Goal: Task Accomplishment & Management: Manage account settings

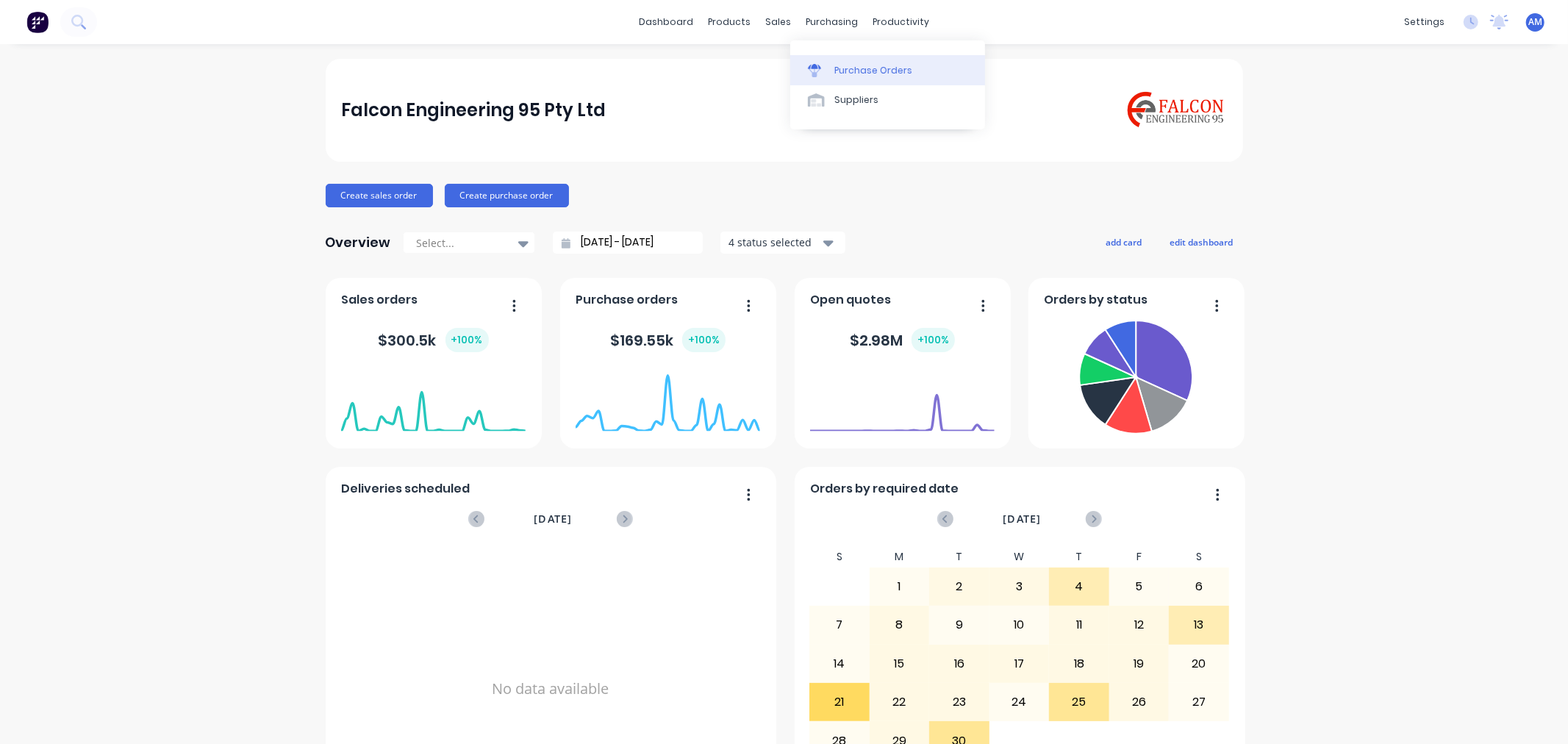
click at [825, 74] on div at bounding box center [819, 71] width 22 height 13
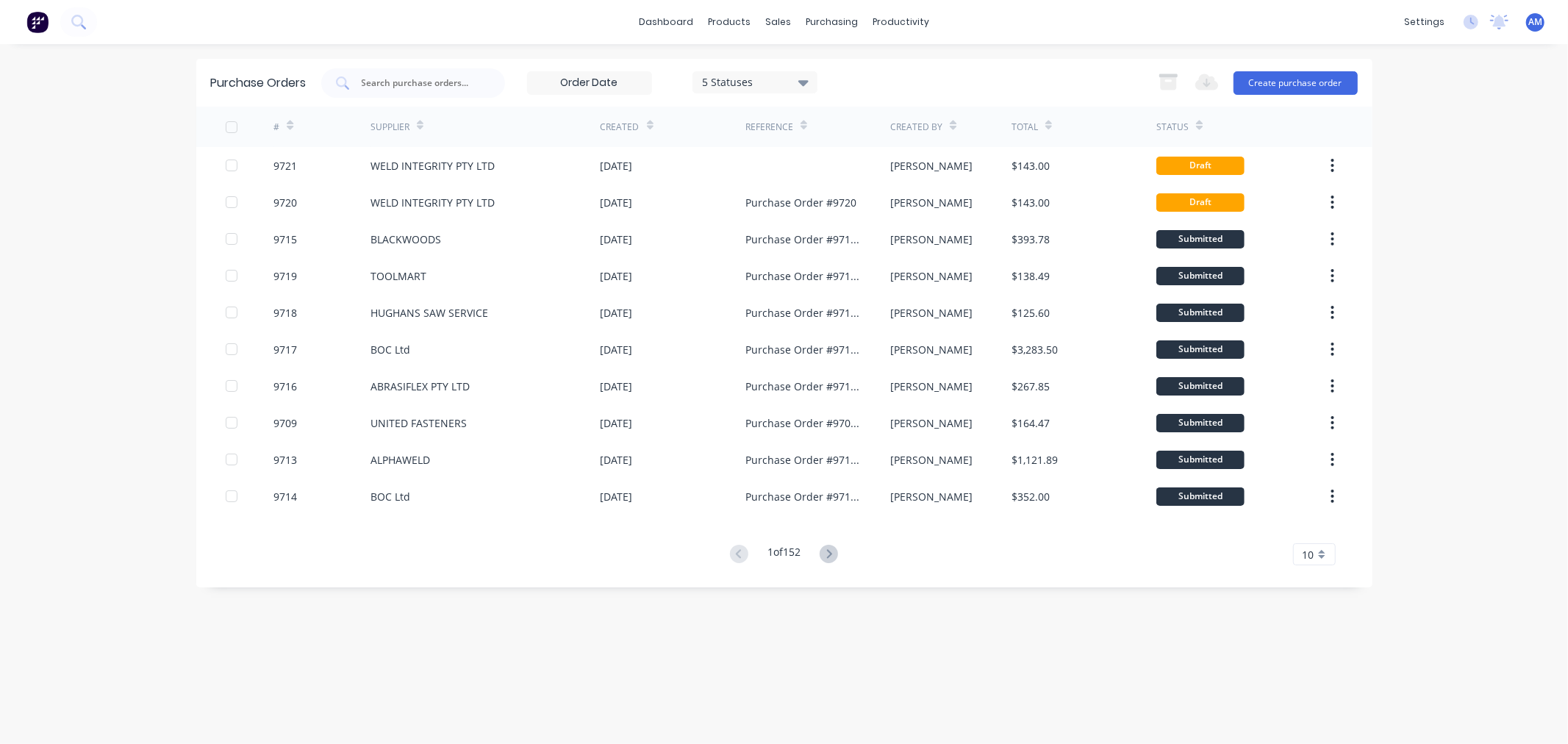
click at [402, 63] on div "Purchase Orders 5 Statuses 5 Statuses Export to Excel (XLSX) Create purchase or…" at bounding box center [784, 82] width 1176 height 47
click at [404, 82] on input "text" at bounding box center [421, 83] width 122 height 15
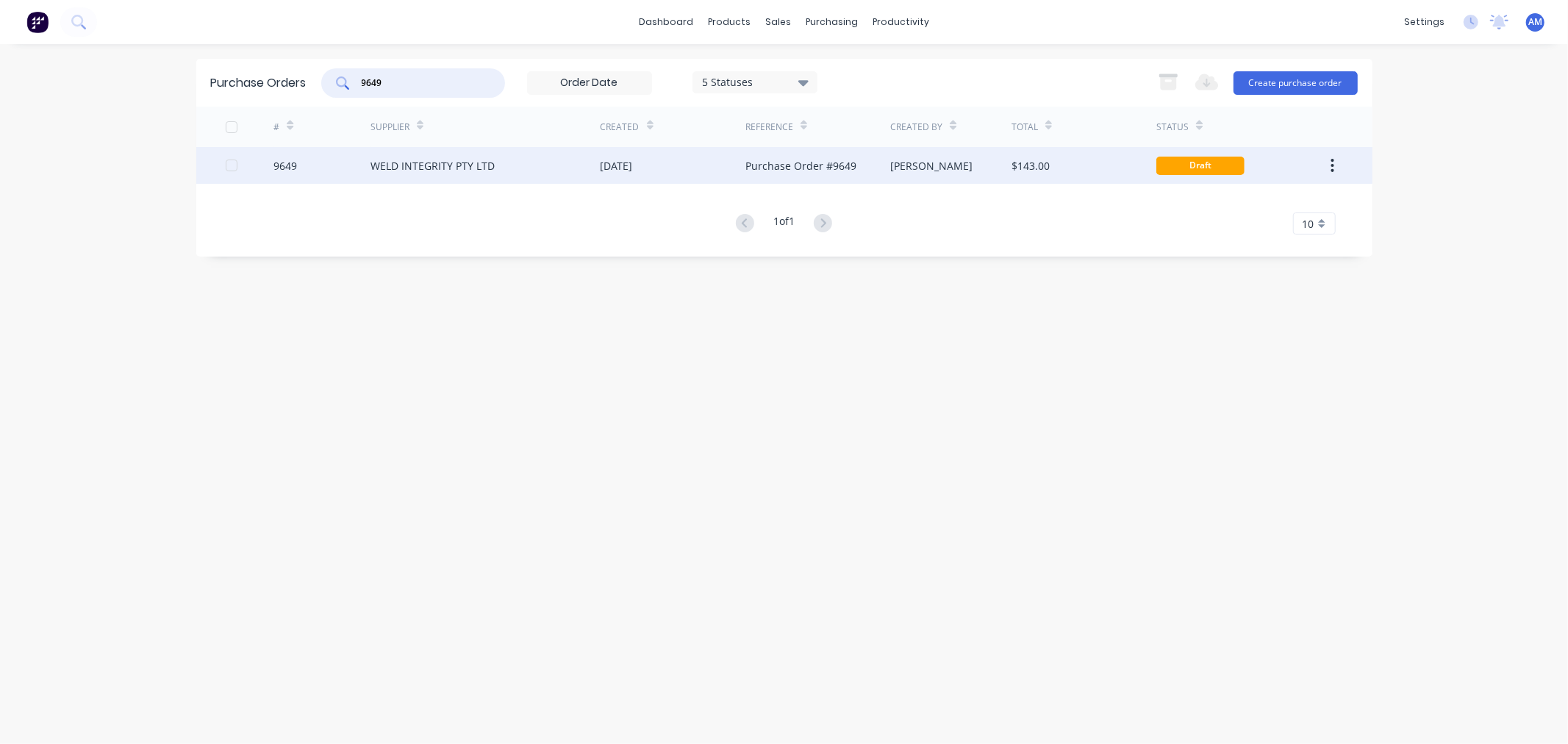
type input "9649"
click at [333, 160] on div "9649" at bounding box center [322, 165] width 97 height 36
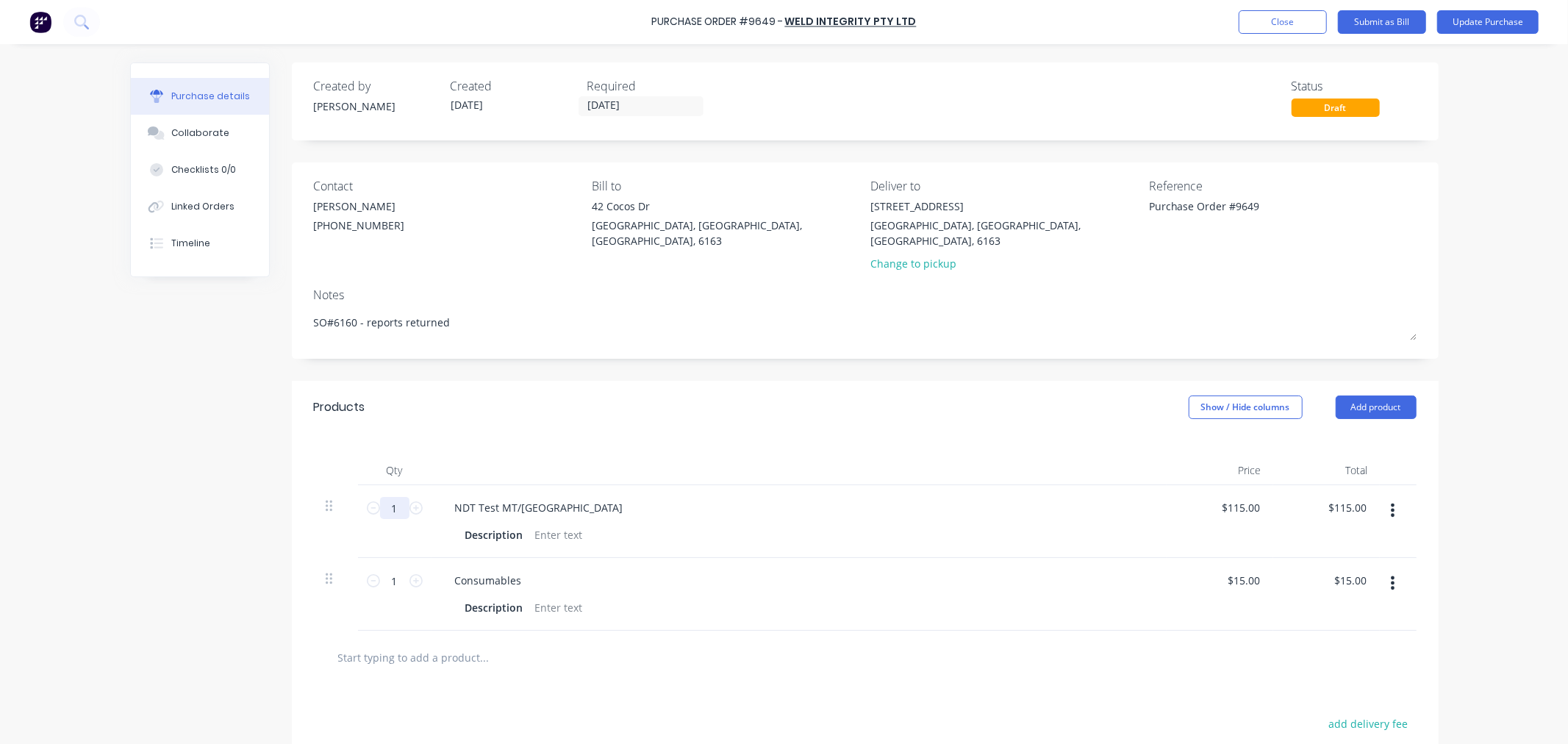
drag, startPoint x: 393, startPoint y: 488, endPoint x: 396, endPoint y: 501, distance: 13.3
click at [393, 497] on input "1" at bounding box center [395, 508] width 30 height 22
type textarea "x"
type input "5"
type input "$575.00"
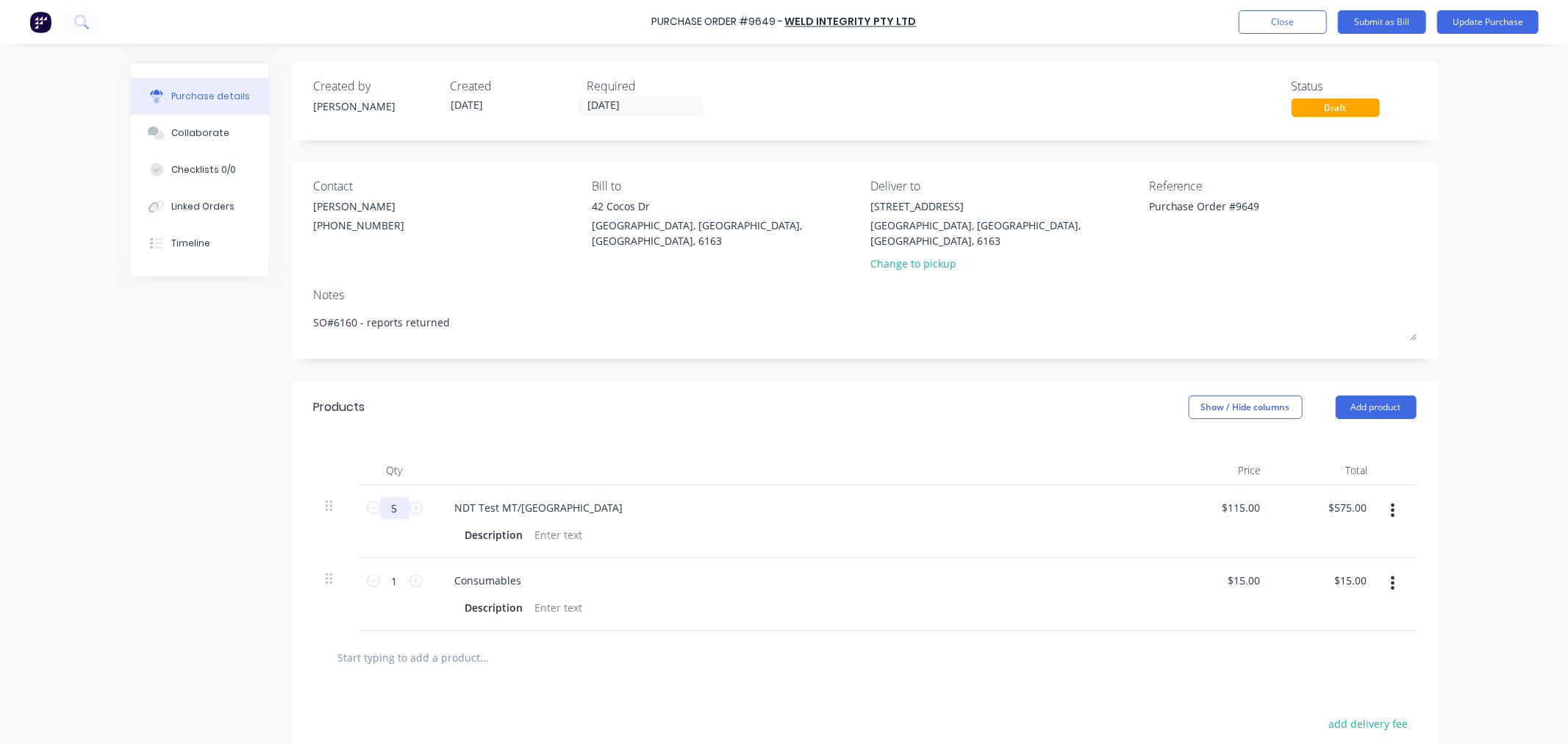
type textarea "x"
type input "5."
type textarea "x"
type input "5.7"
type input "$655.50"
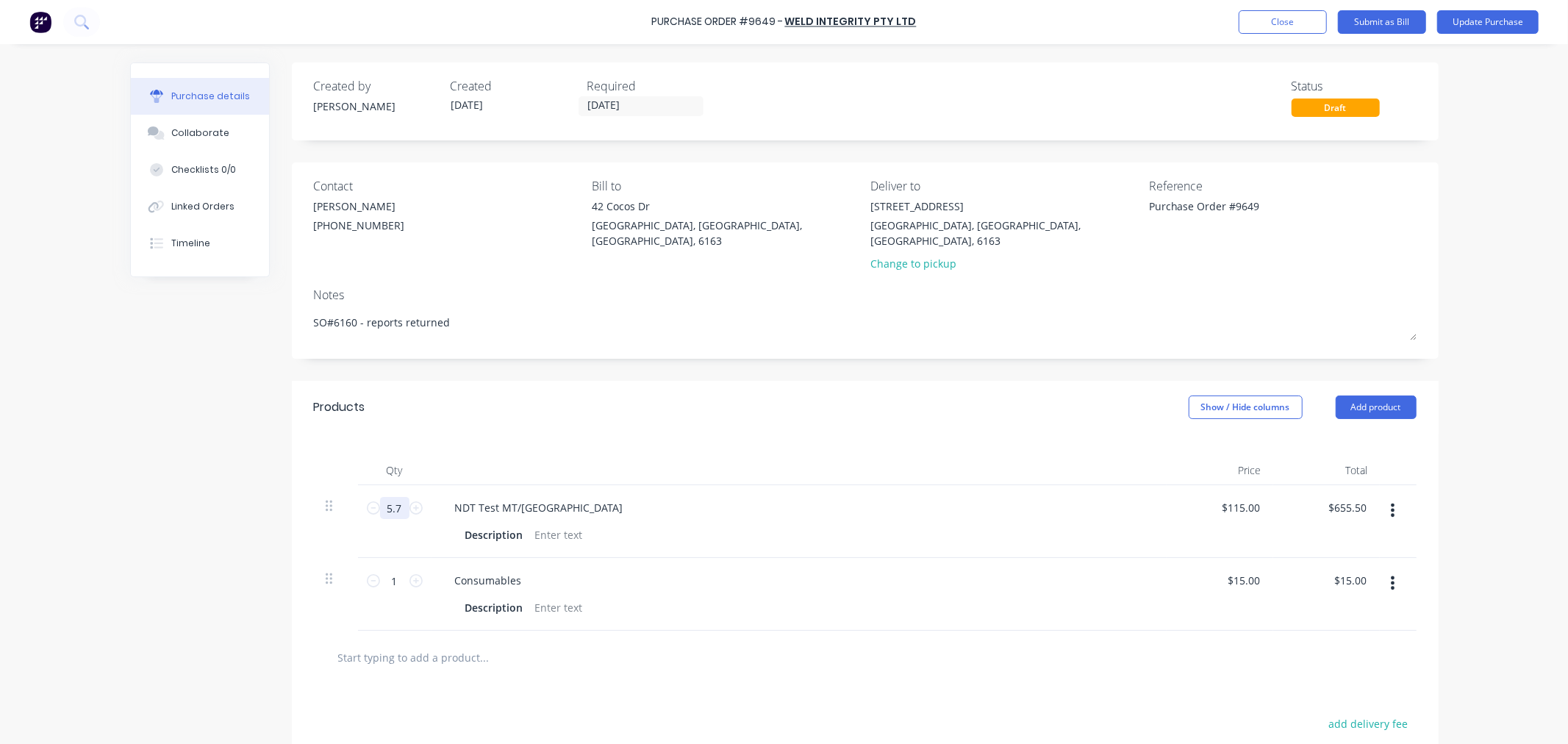
type textarea "x"
type input "5.75"
type input "$661.25"
type textarea "x"
type input "5.75"
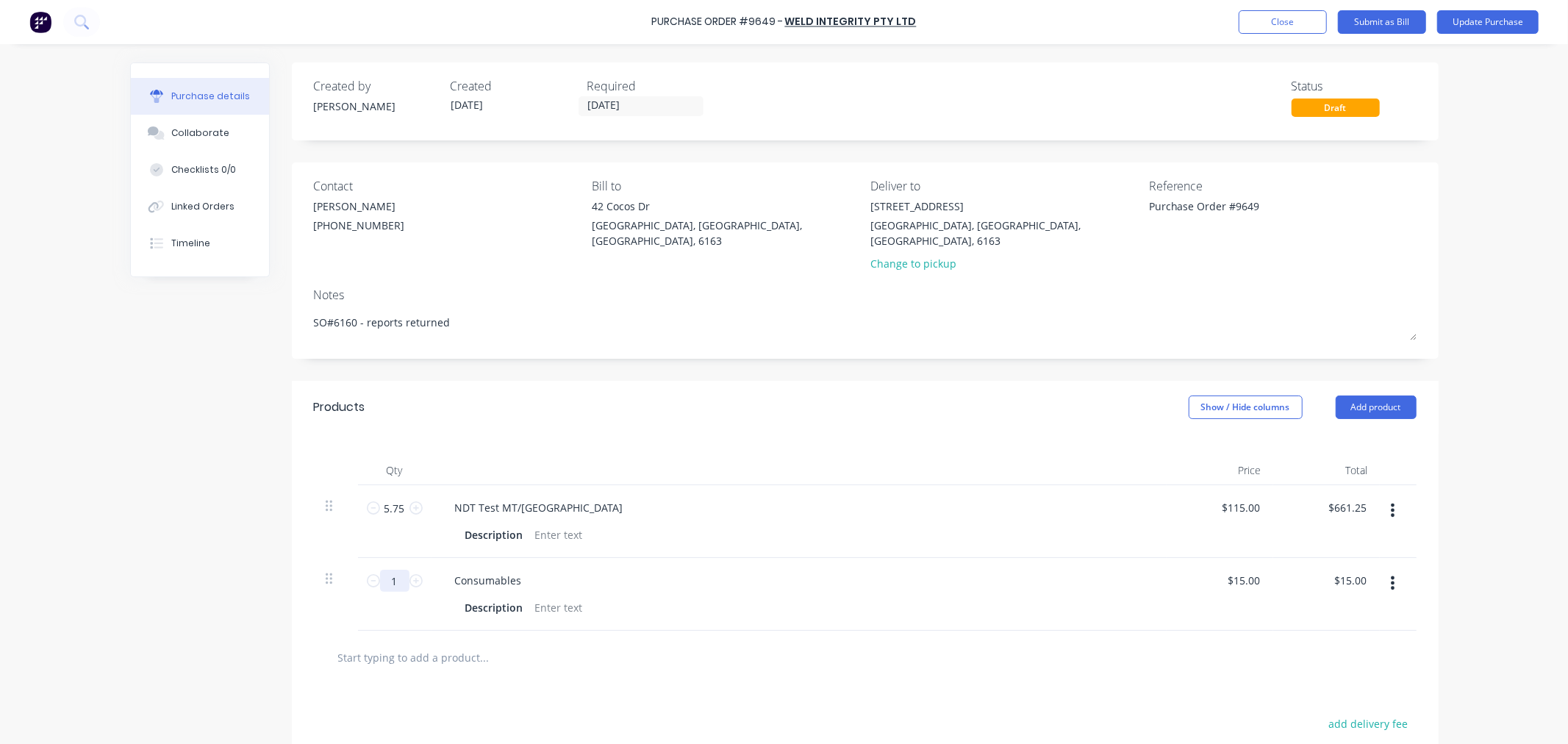
click at [383, 571] on input "1" at bounding box center [395, 581] width 30 height 22
type textarea "x"
type input "7"
type input "$105.00"
type textarea "x"
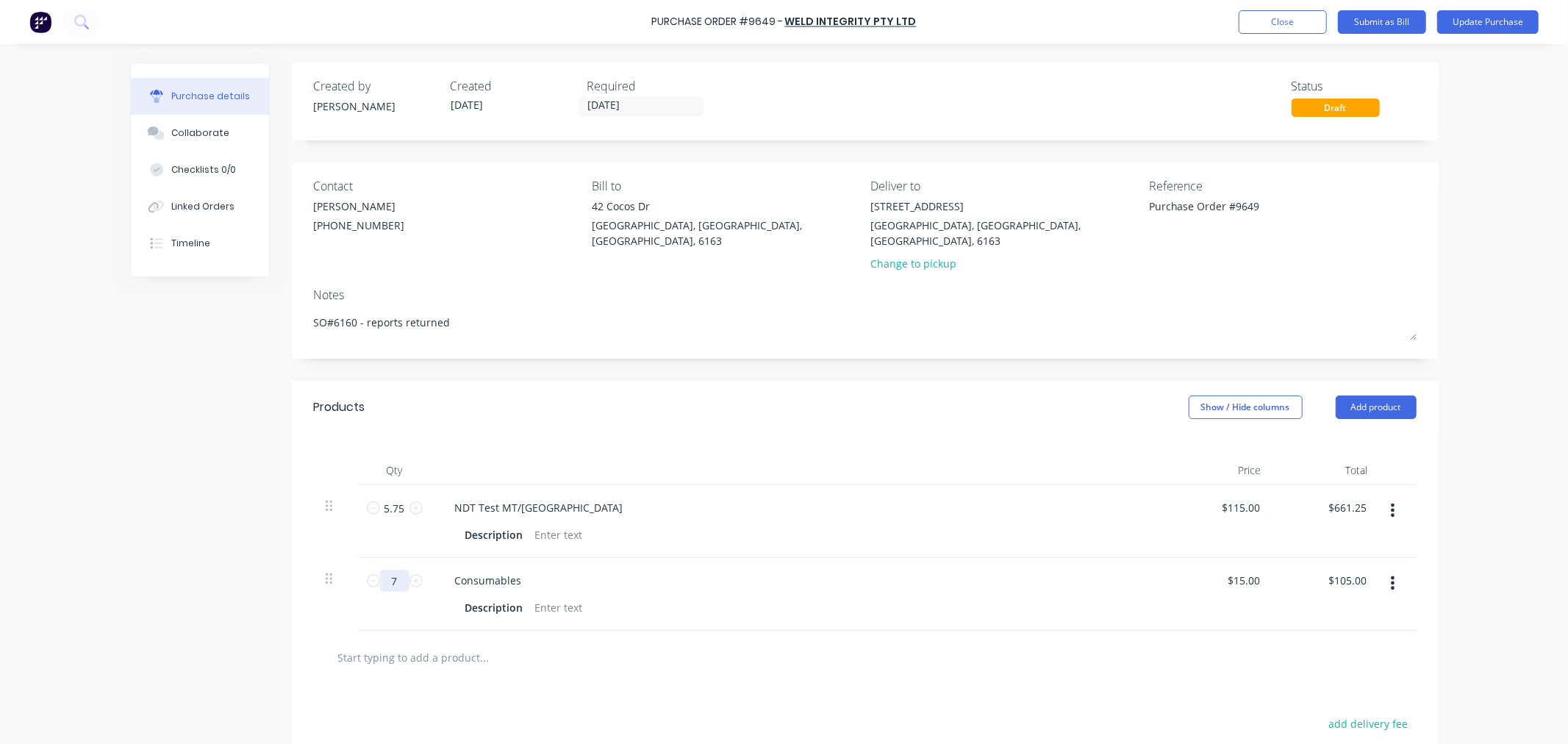
type input "7"
click at [1468, 22] on button "Update Purchase" at bounding box center [1487, 21] width 101 height 23
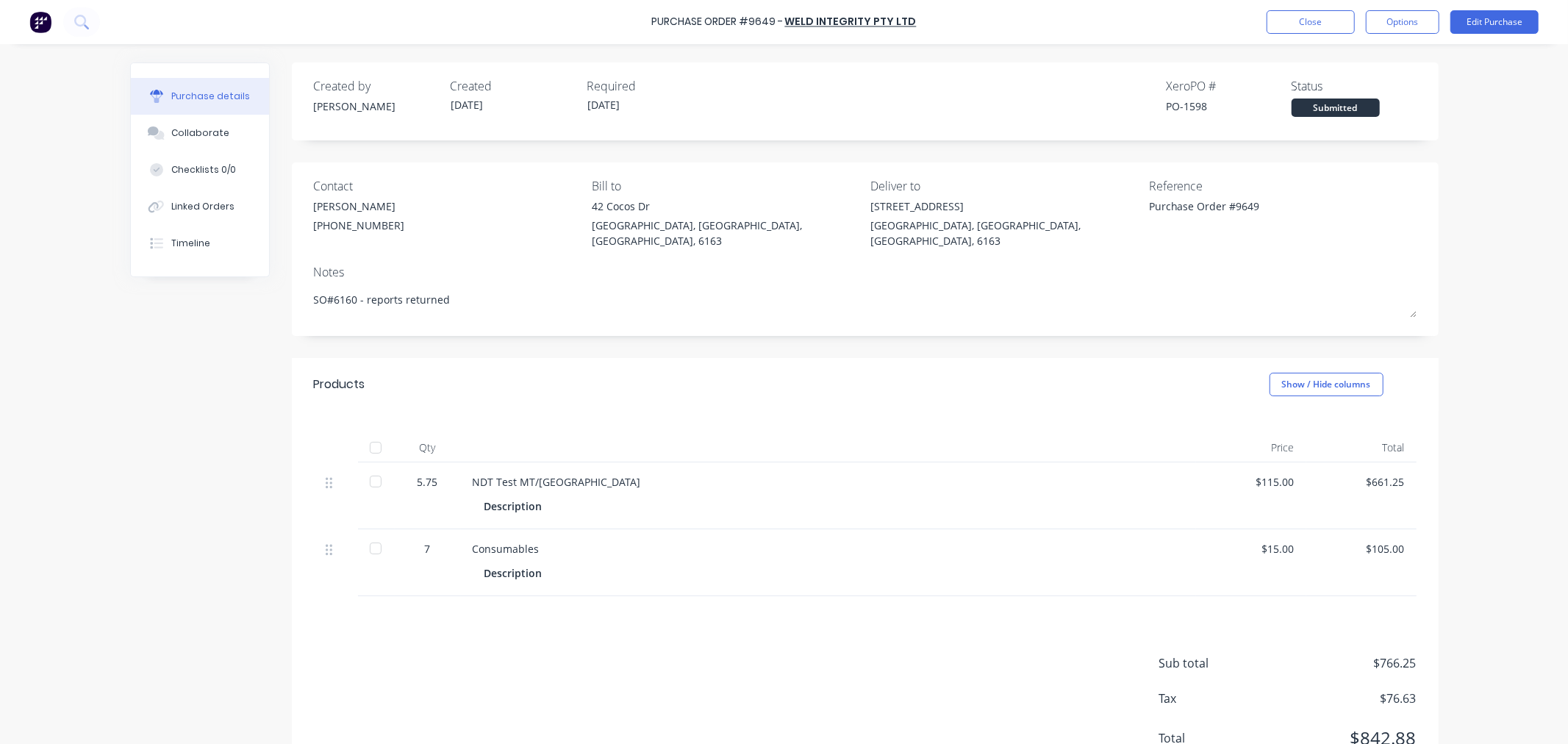
click at [372, 433] on div at bounding box center [376, 448] width 30 height 30
click at [1413, 17] on button "Options" at bounding box center [1402, 21] width 74 height 23
click at [1379, 83] on div "Convert to Bill" at bounding box center [1370, 88] width 114 height 21
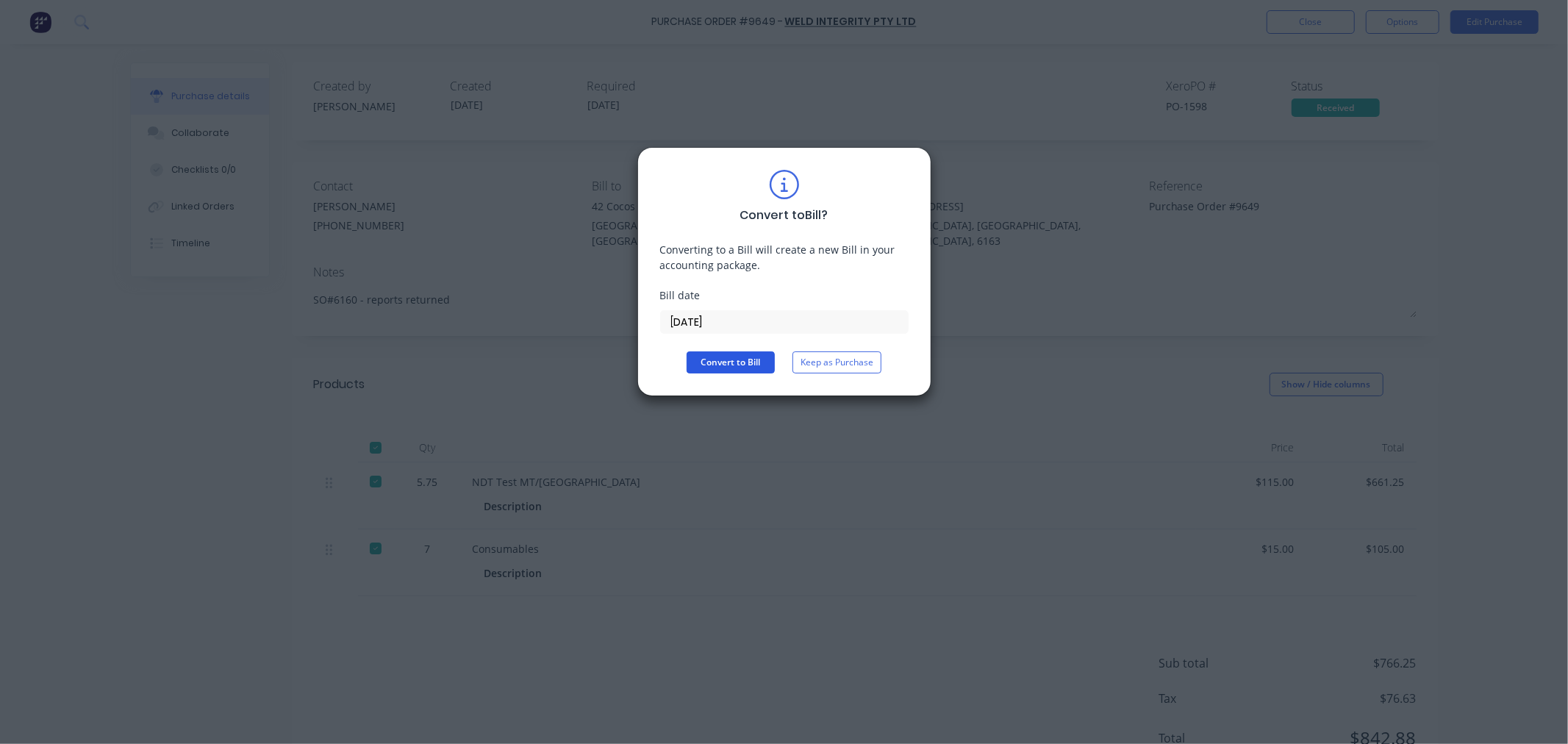
click at [728, 363] on button "Convert to Bill" at bounding box center [730, 362] width 88 height 22
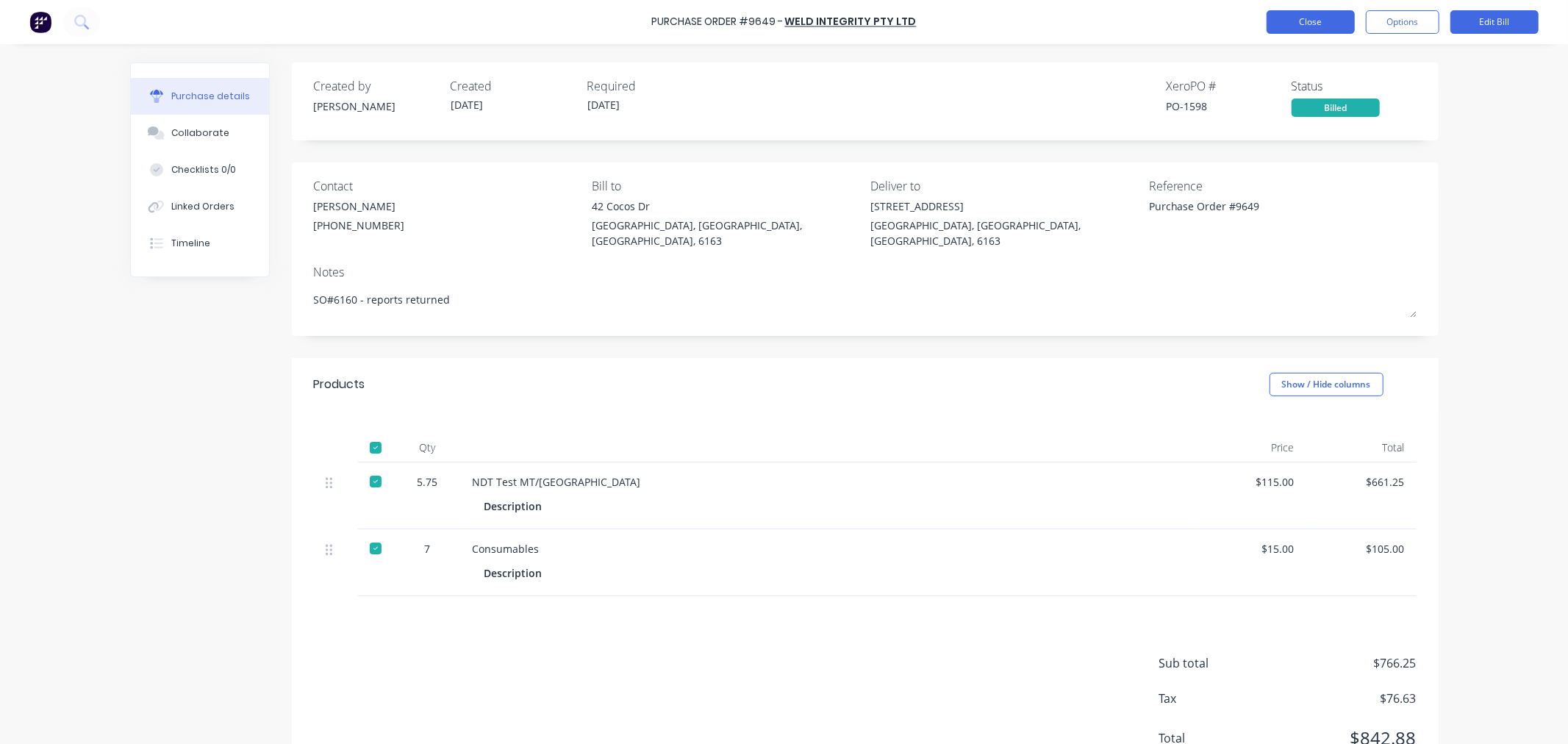
click at [1311, 18] on button "Close" at bounding box center [1310, 21] width 88 height 23
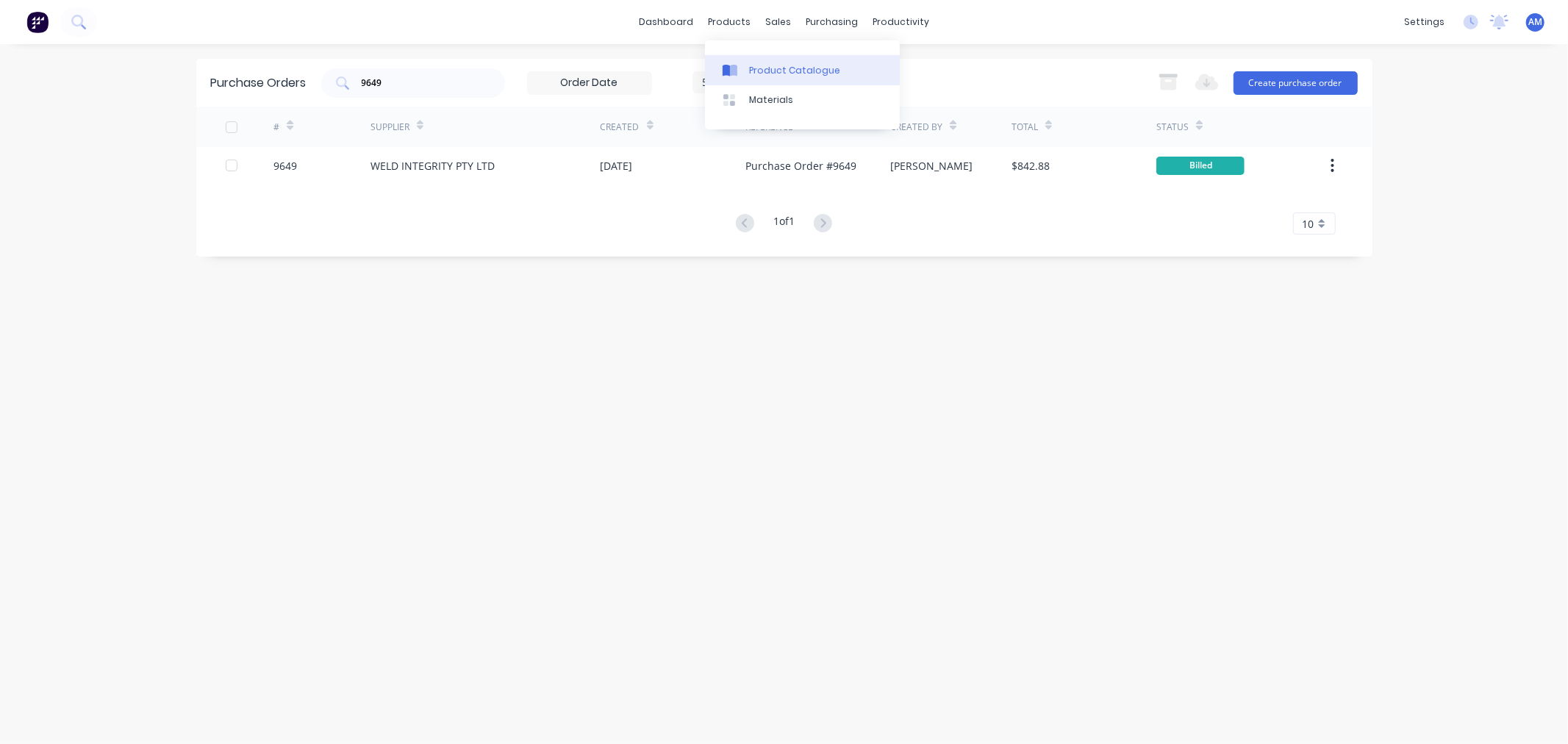
click at [761, 70] on div "Product Catalogue" at bounding box center [794, 71] width 91 height 13
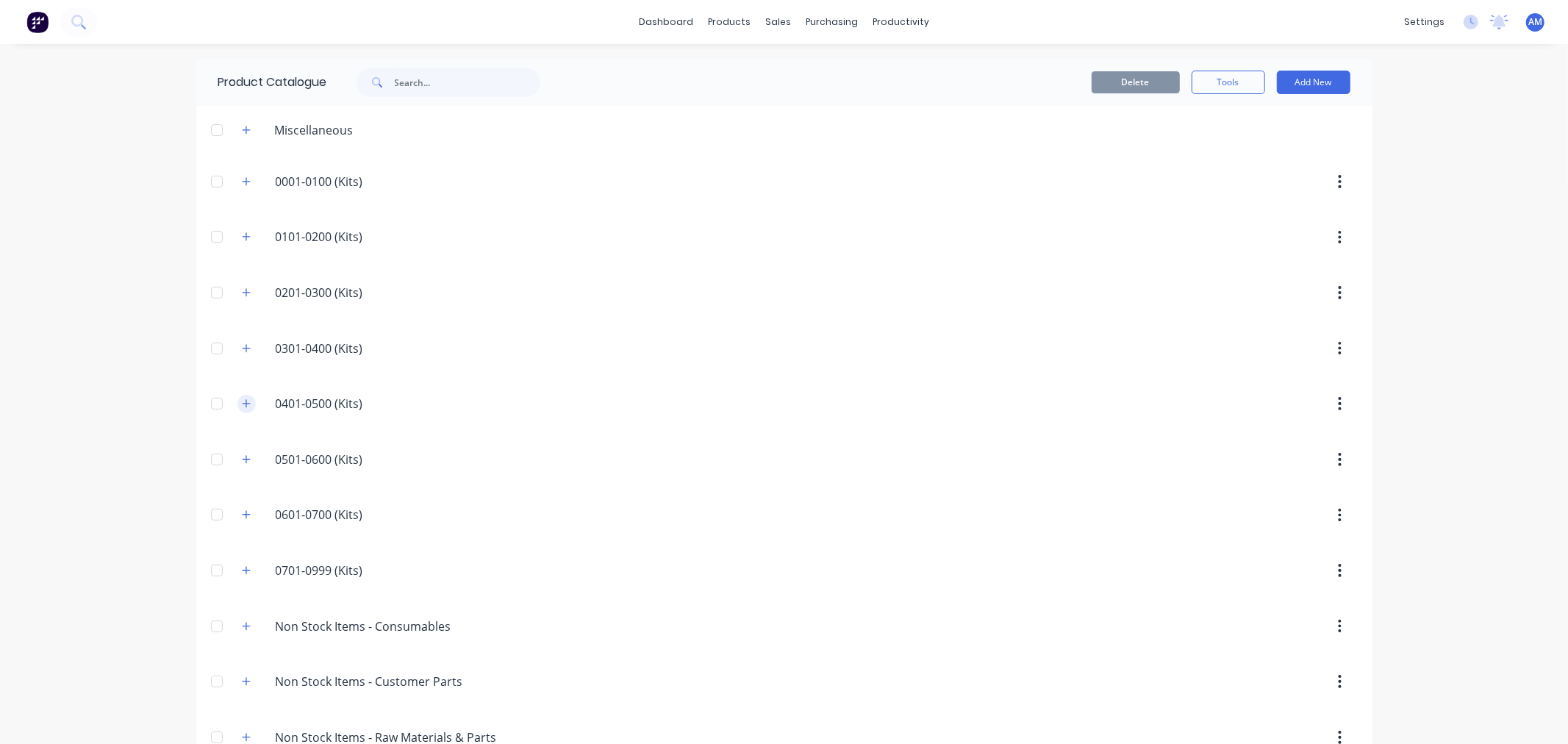
click at [242, 401] on icon "button" at bounding box center [246, 403] width 8 height 10
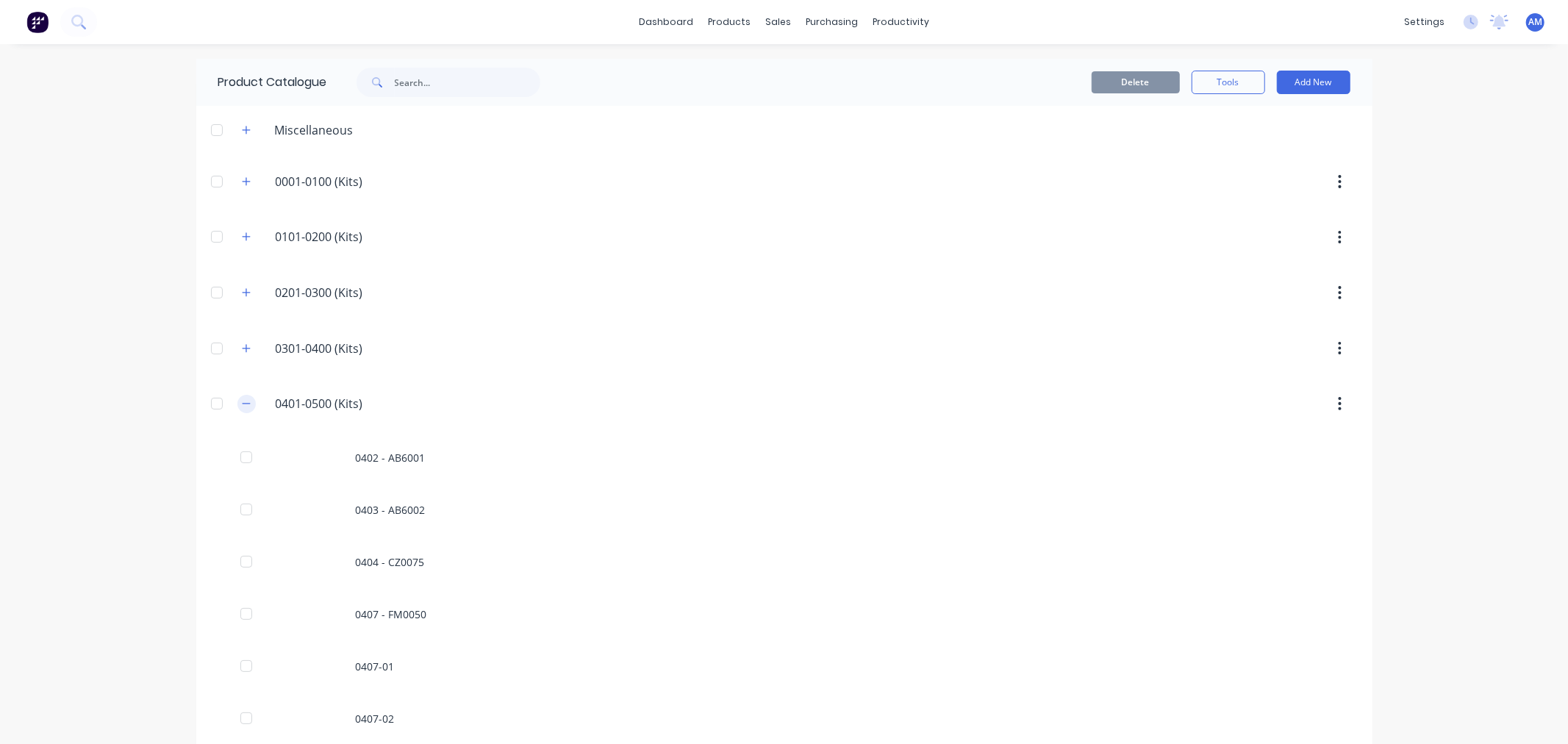
click at [237, 404] on button "button" at bounding box center [247, 404] width 19 height 19
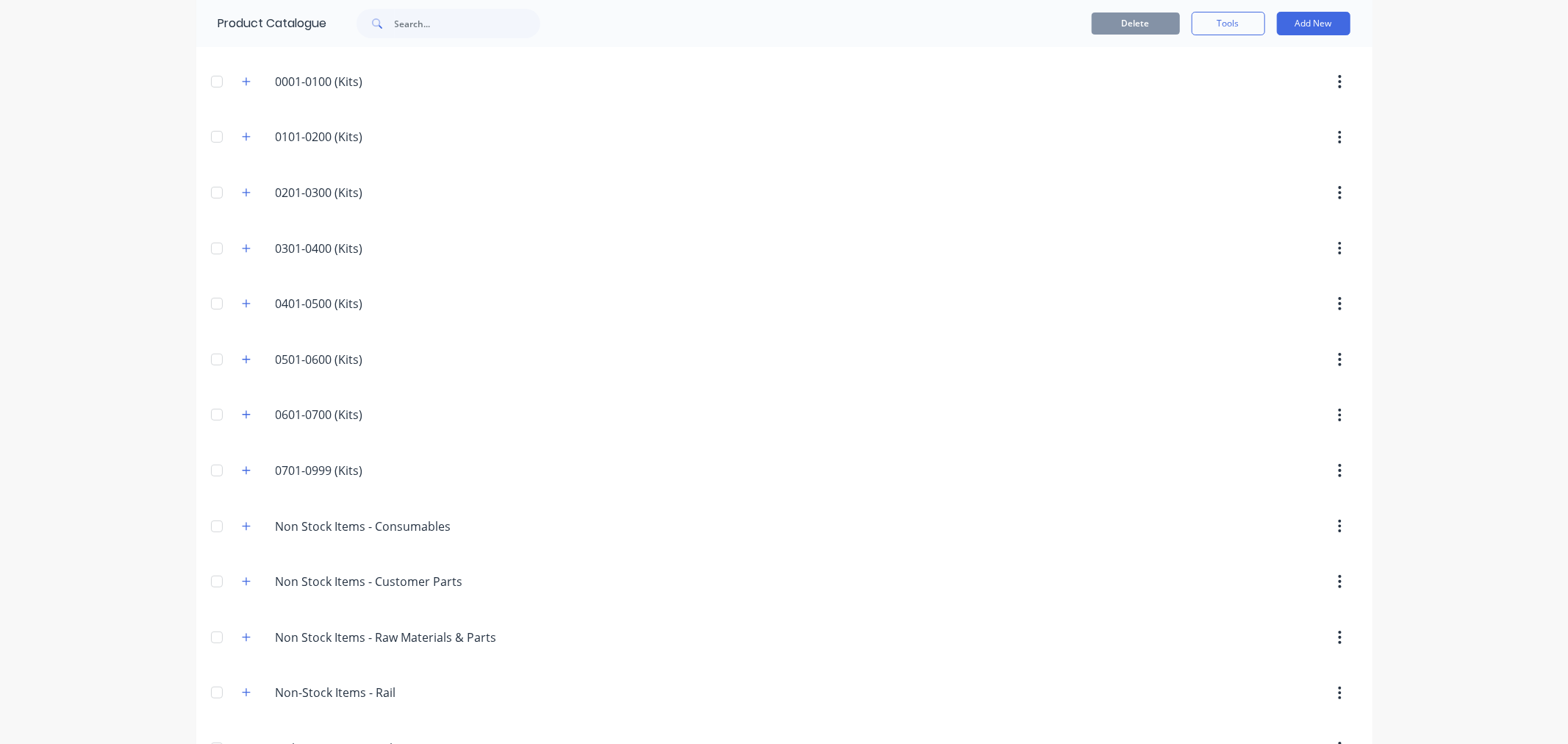
scroll to position [316, 0]
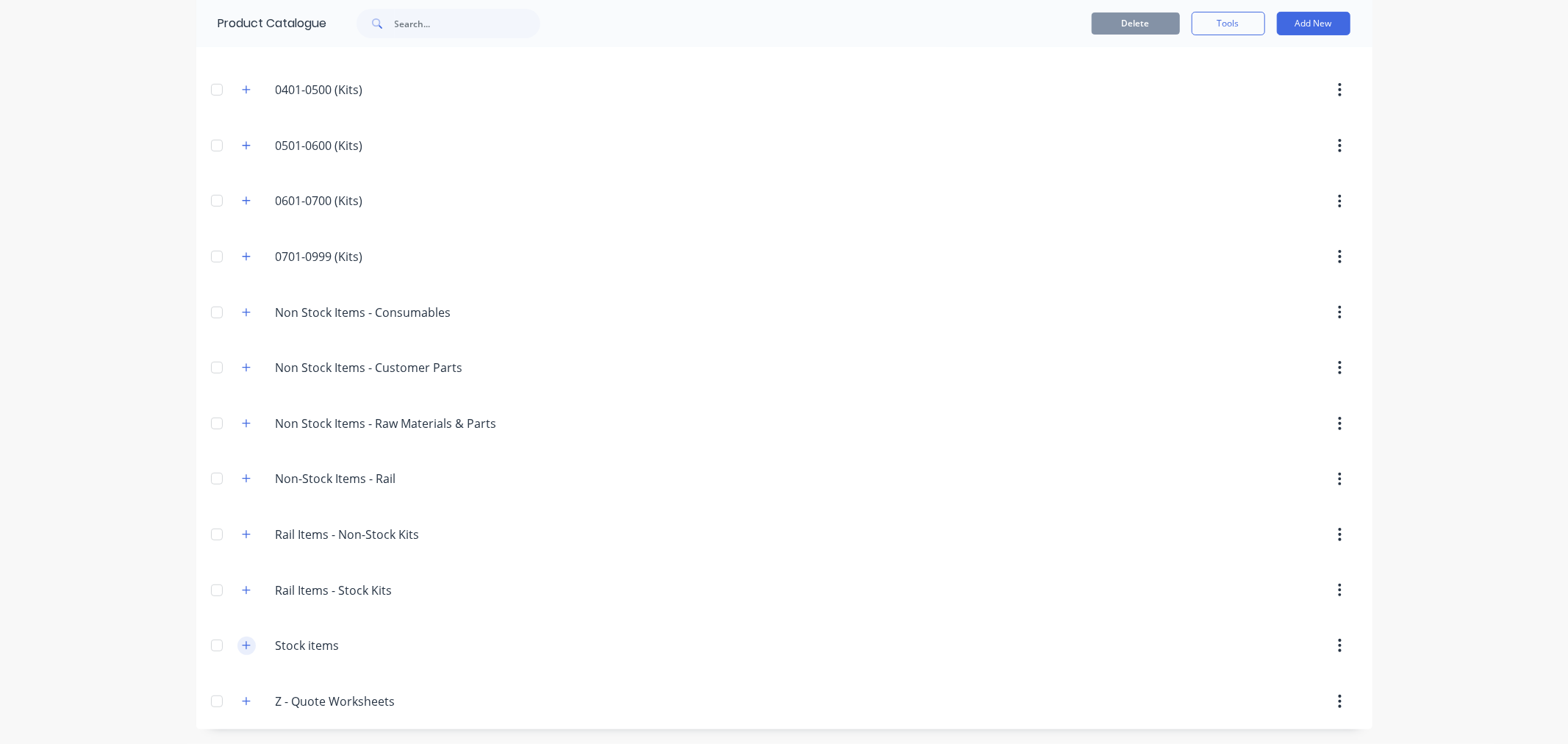
click at [242, 642] on icon "button" at bounding box center [246, 645] width 8 height 10
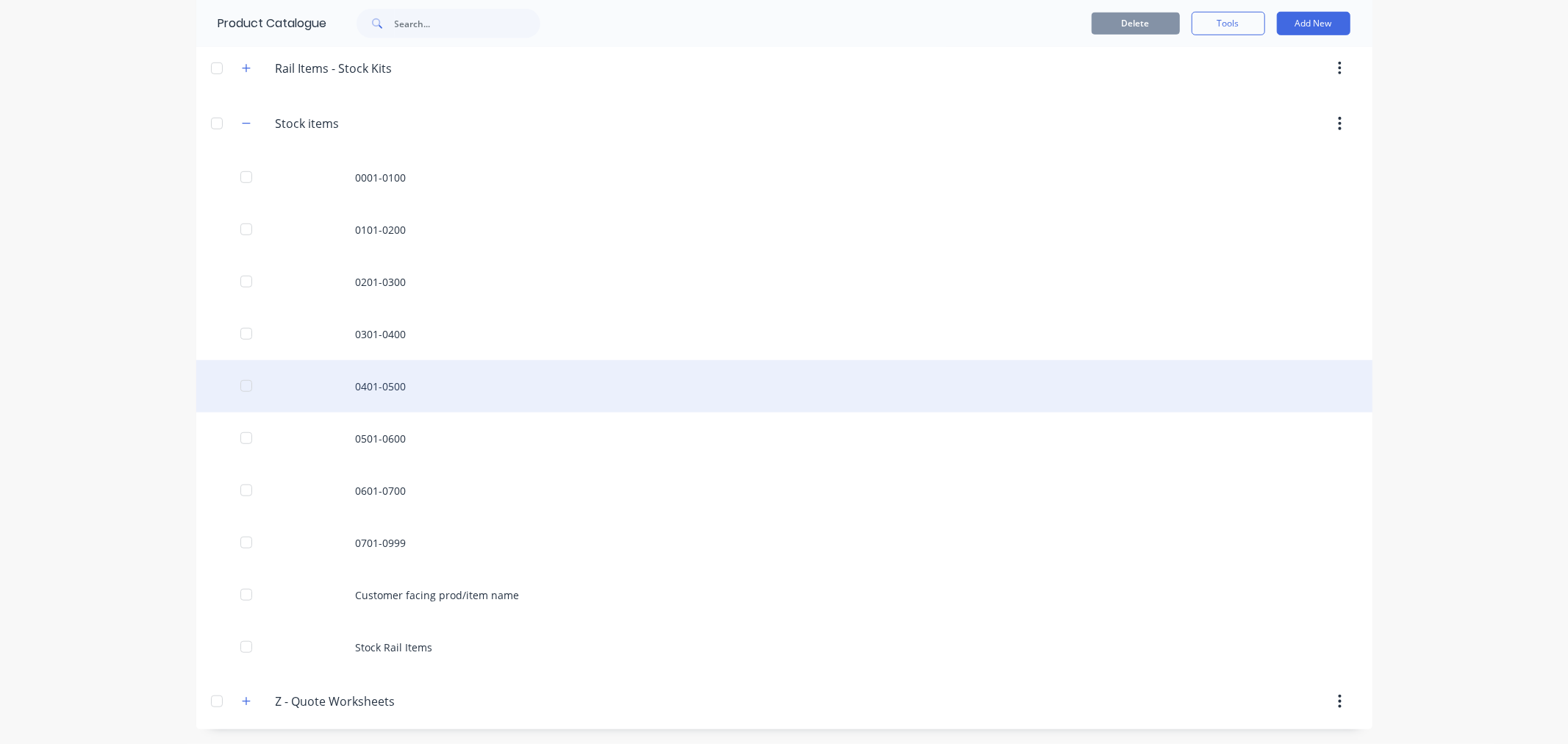
scroll to position [836, 0]
click at [381, 386] on div "0401-0500" at bounding box center [784, 386] width 1176 height 52
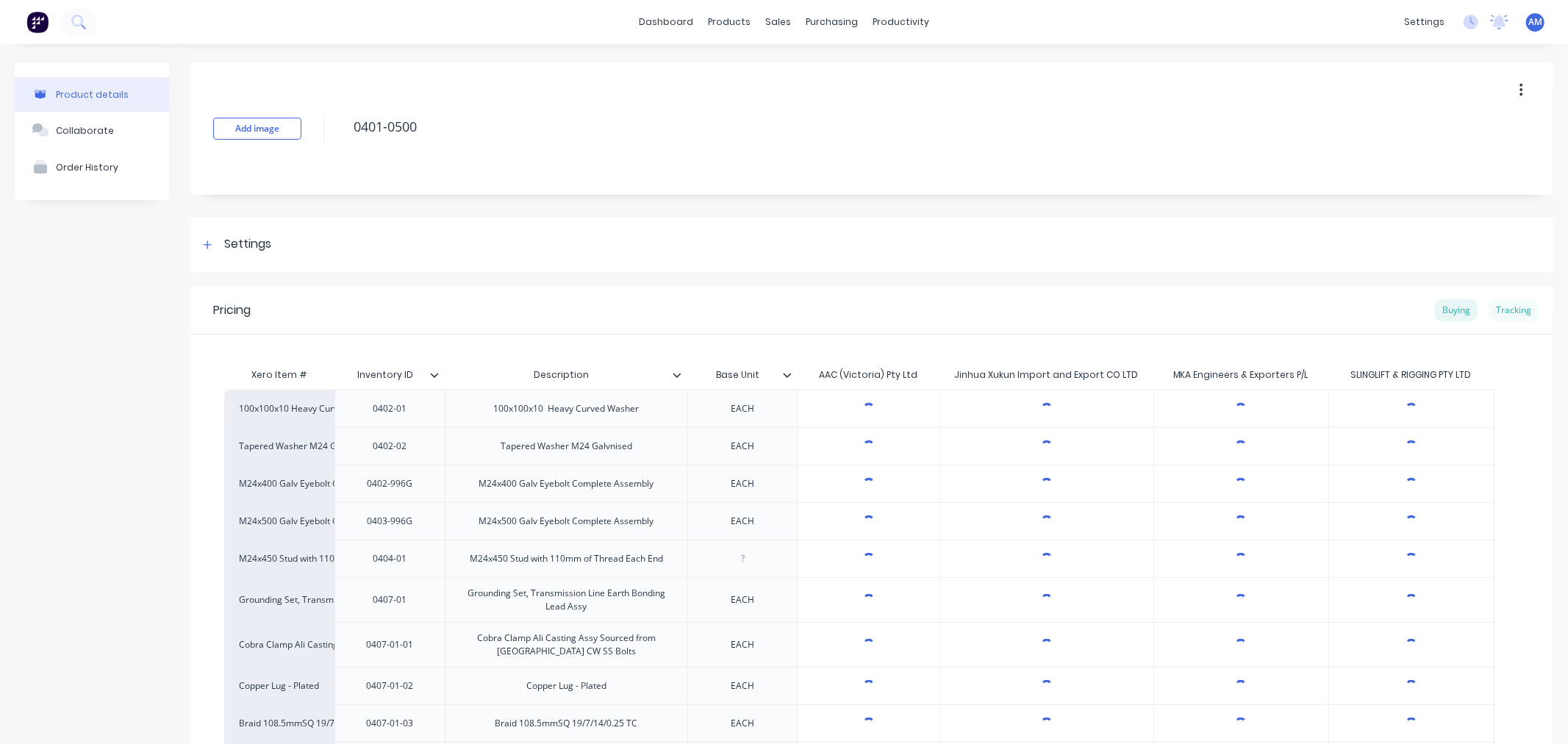
click at [1496, 310] on div "Tracking" at bounding box center [1514, 310] width 50 height 22
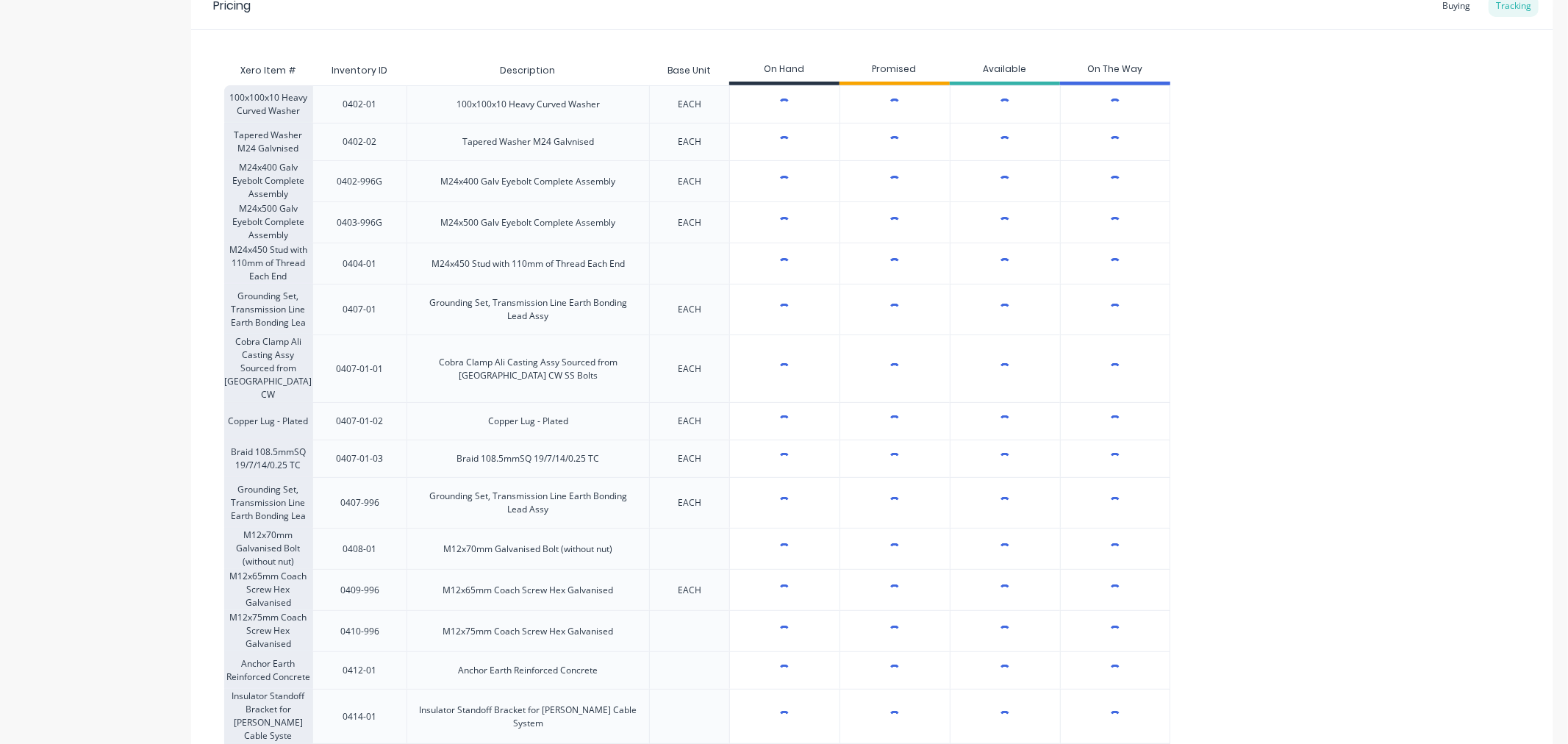
type textarea "x"
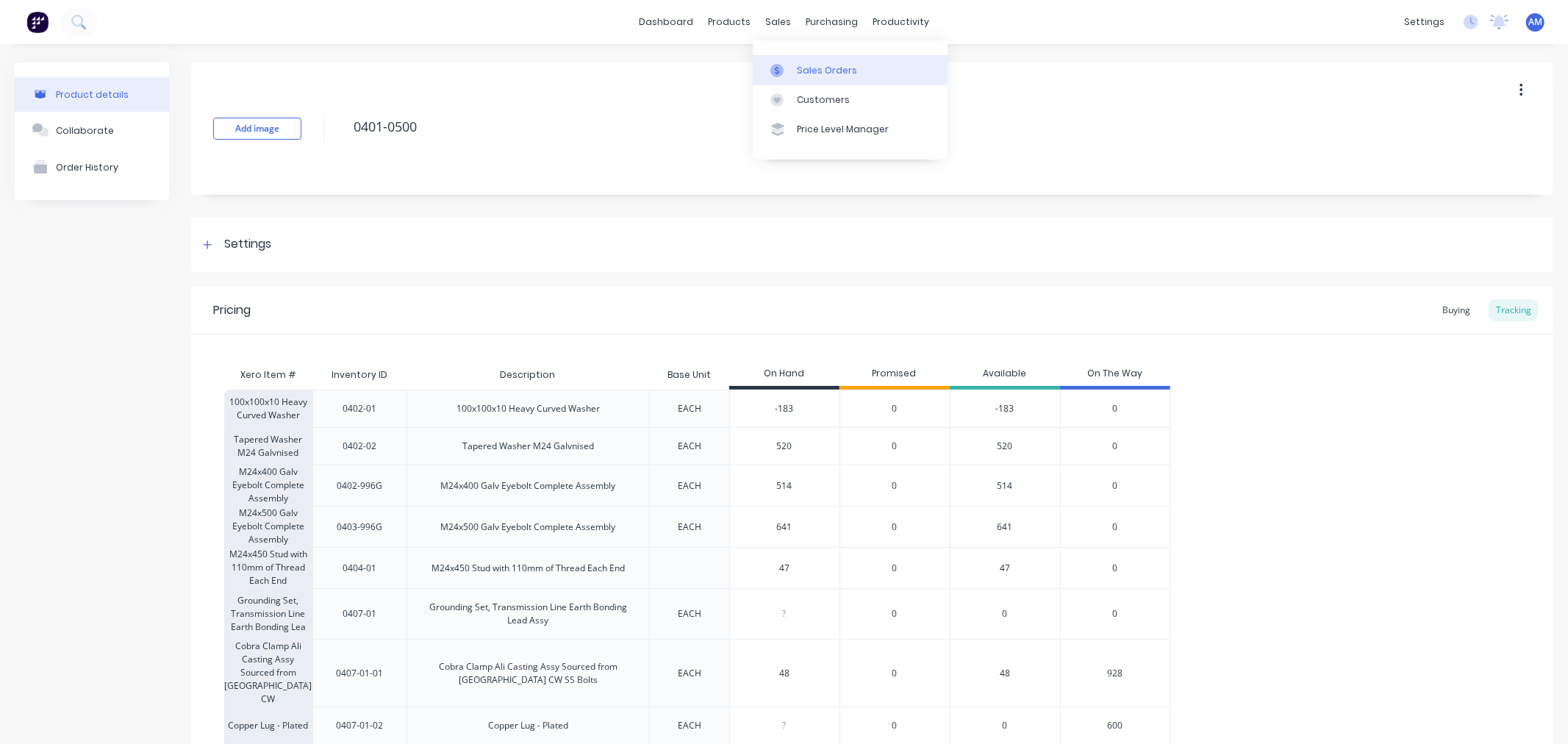
click at [818, 72] on div "Sales Orders" at bounding box center [827, 71] width 61 height 13
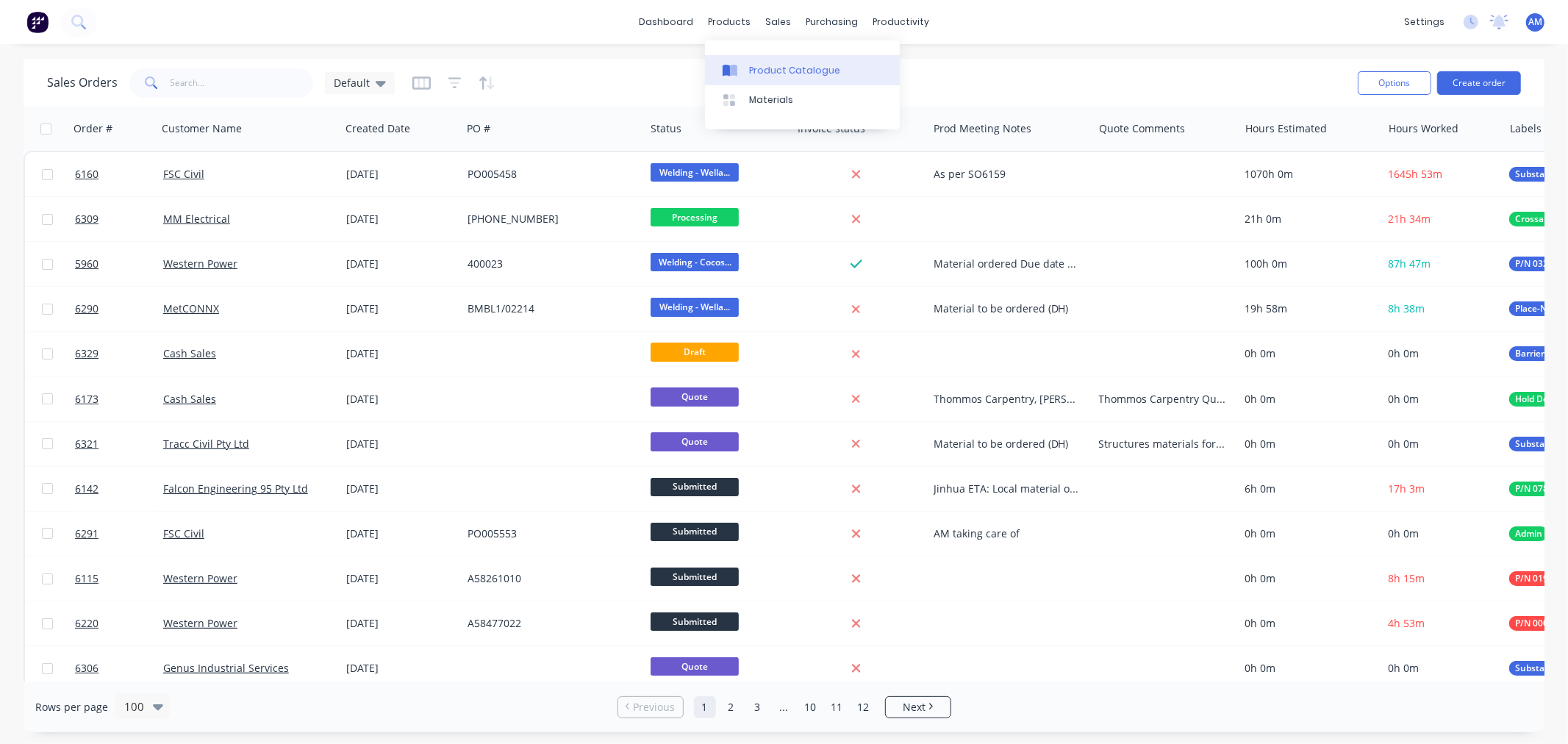
click at [774, 69] on div "Product Catalogue" at bounding box center [794, 71] width 91 height 13
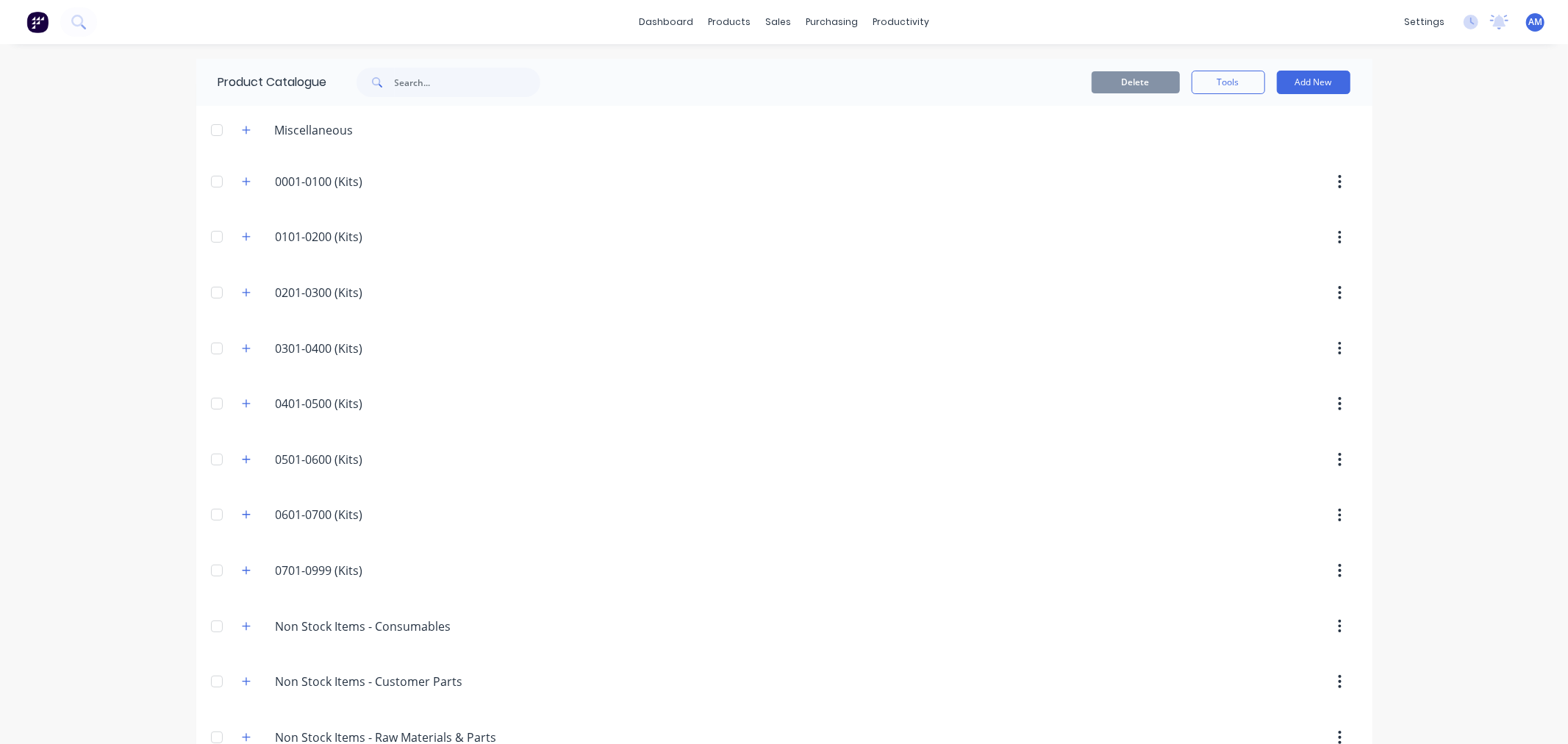
click at [238, 413] on span at bounding box center [247, 404] width 19 height 19
click at [243, 409] on icon "button" at bounding box center [246, 403] width 8 height 10
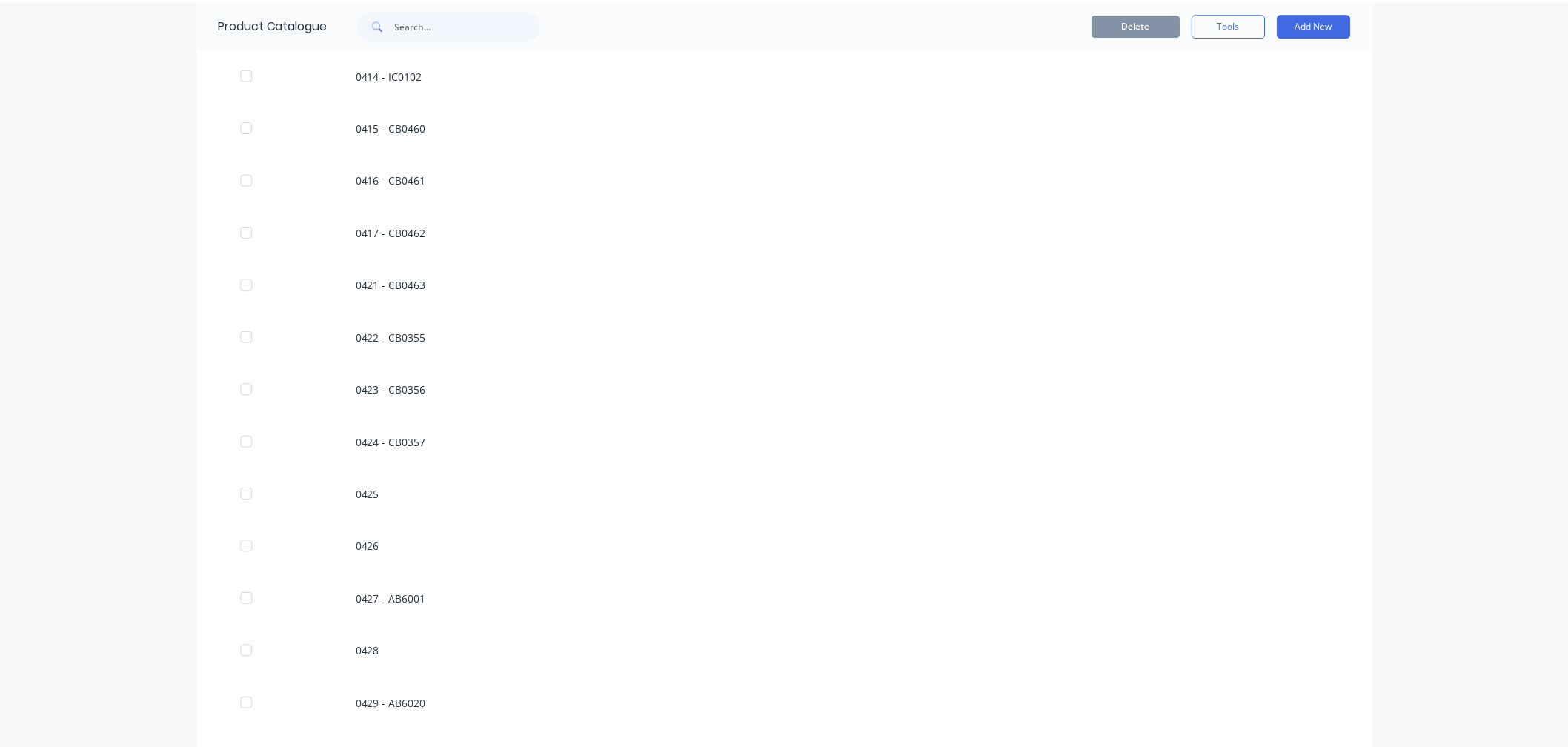
scroll to position [987, 0]
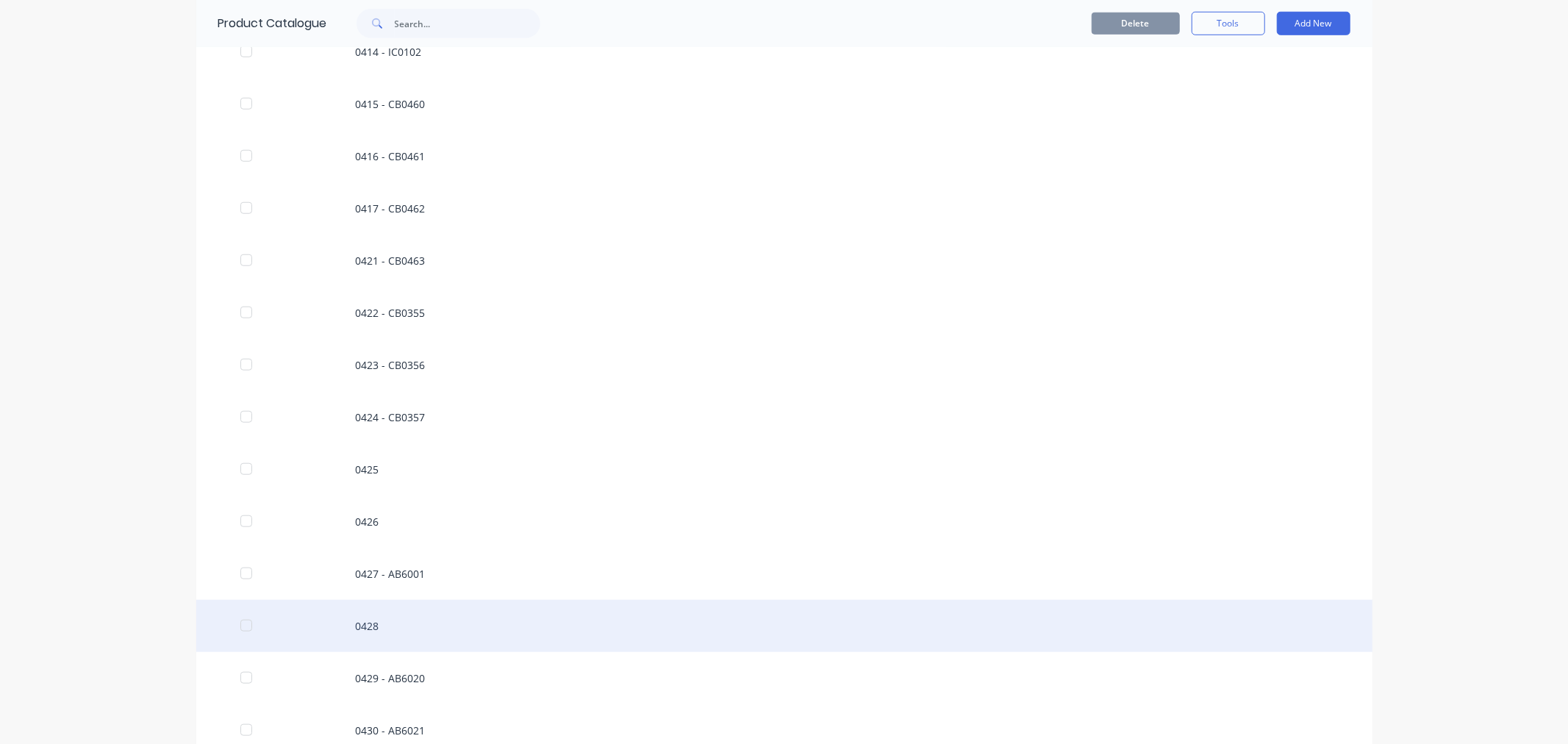
click at [370, 621] on div "0428" at bounding box center [784, 626] width 1176 height 52
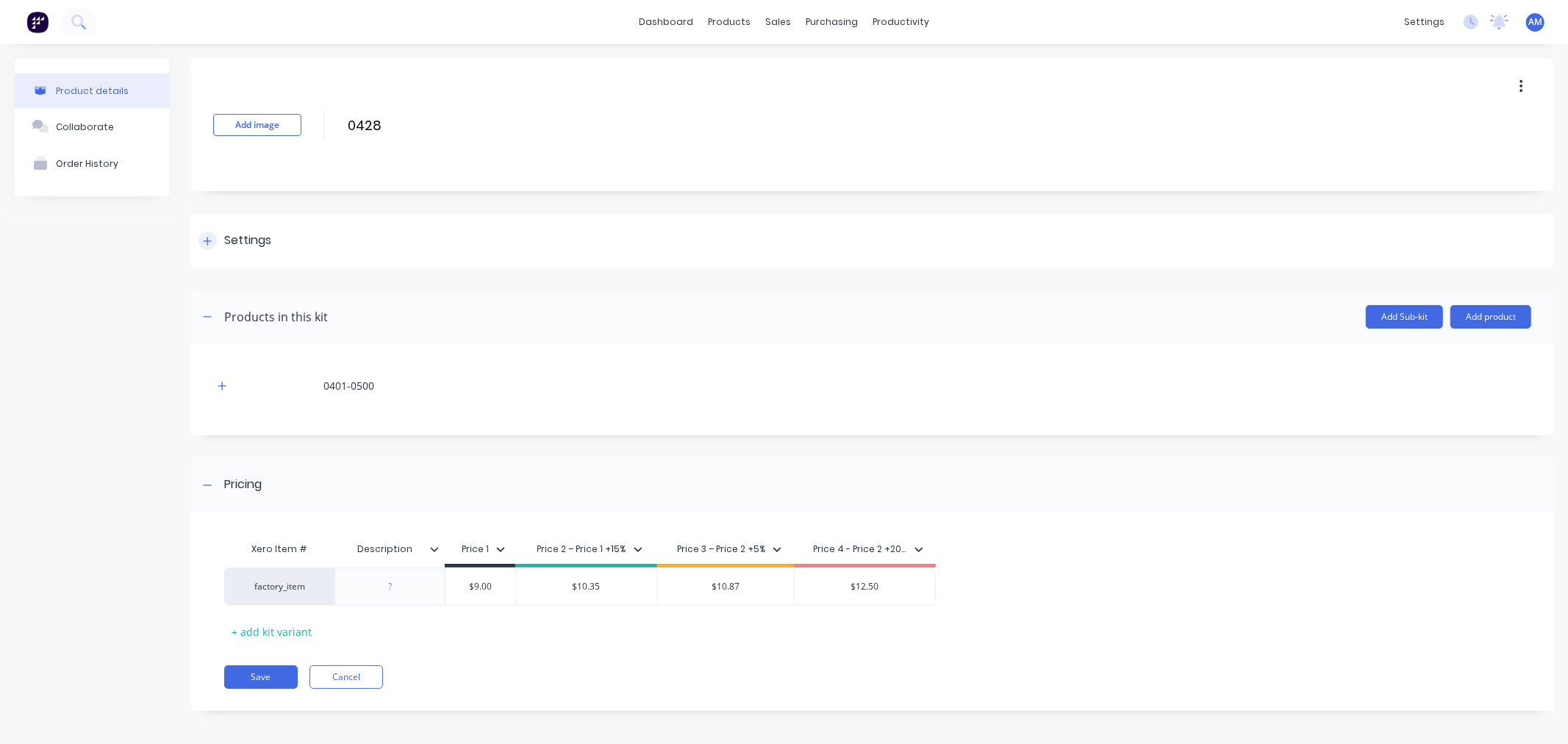
click at [208, 244] on icon at bounding box center [208, 240] width 8 height 8
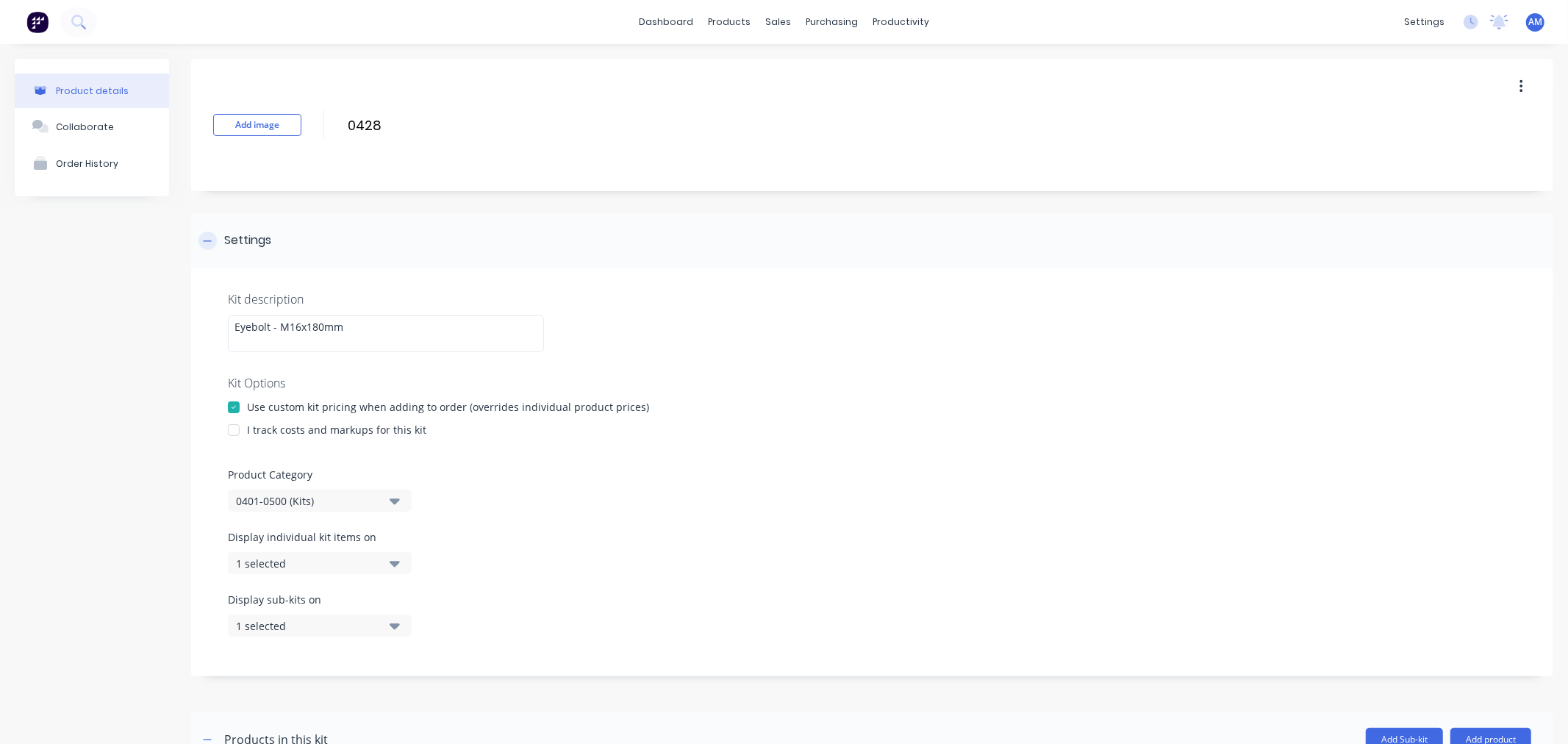
click at [208, 244] on icon at bounding box center [207, 240] width 8 height 10
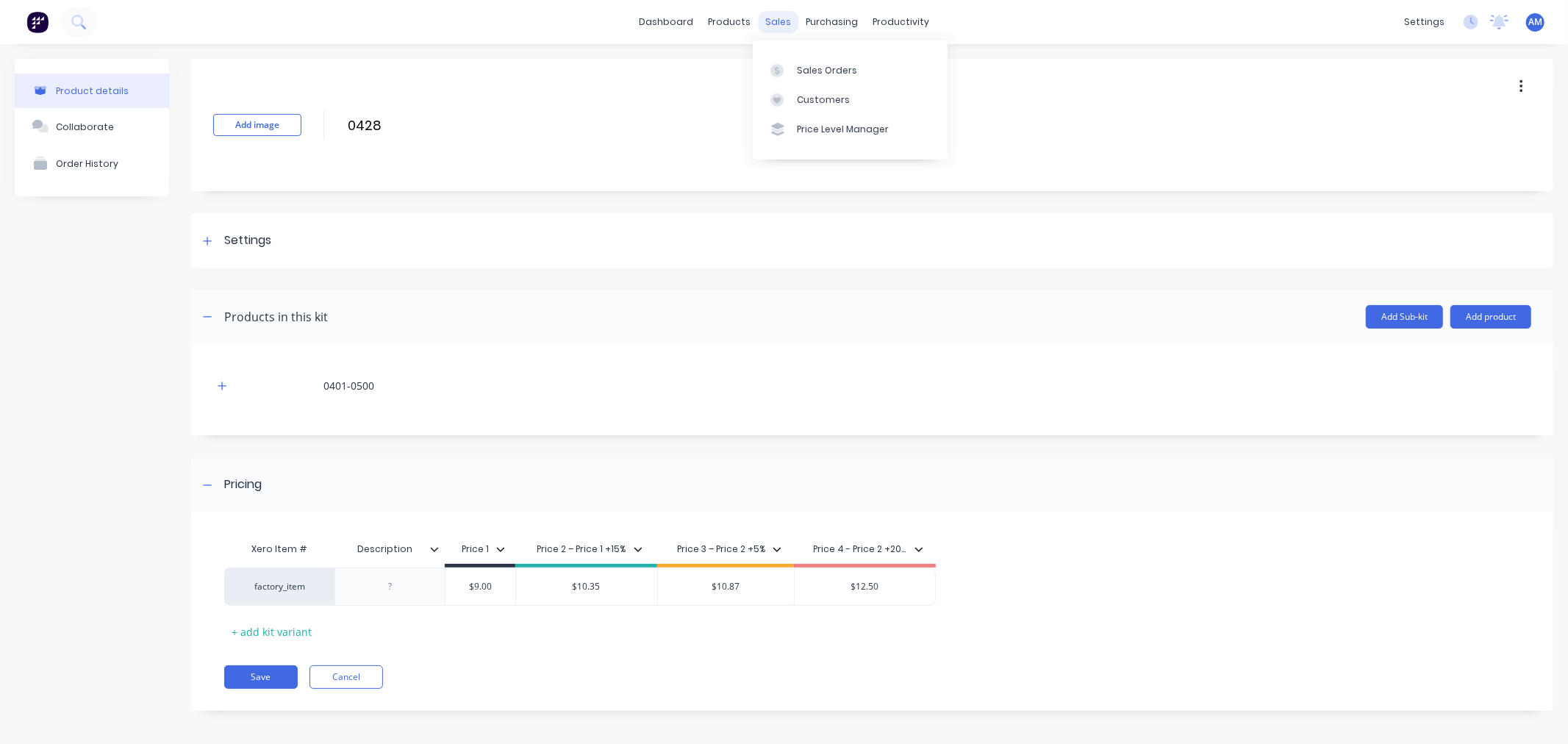
click at [773, 18] on div "sales" at bounding box center [777, 22] width 40 height 22
click at [806, 72] on div "Sales Orders" at bounding box center [827, 71] width 61 height 13
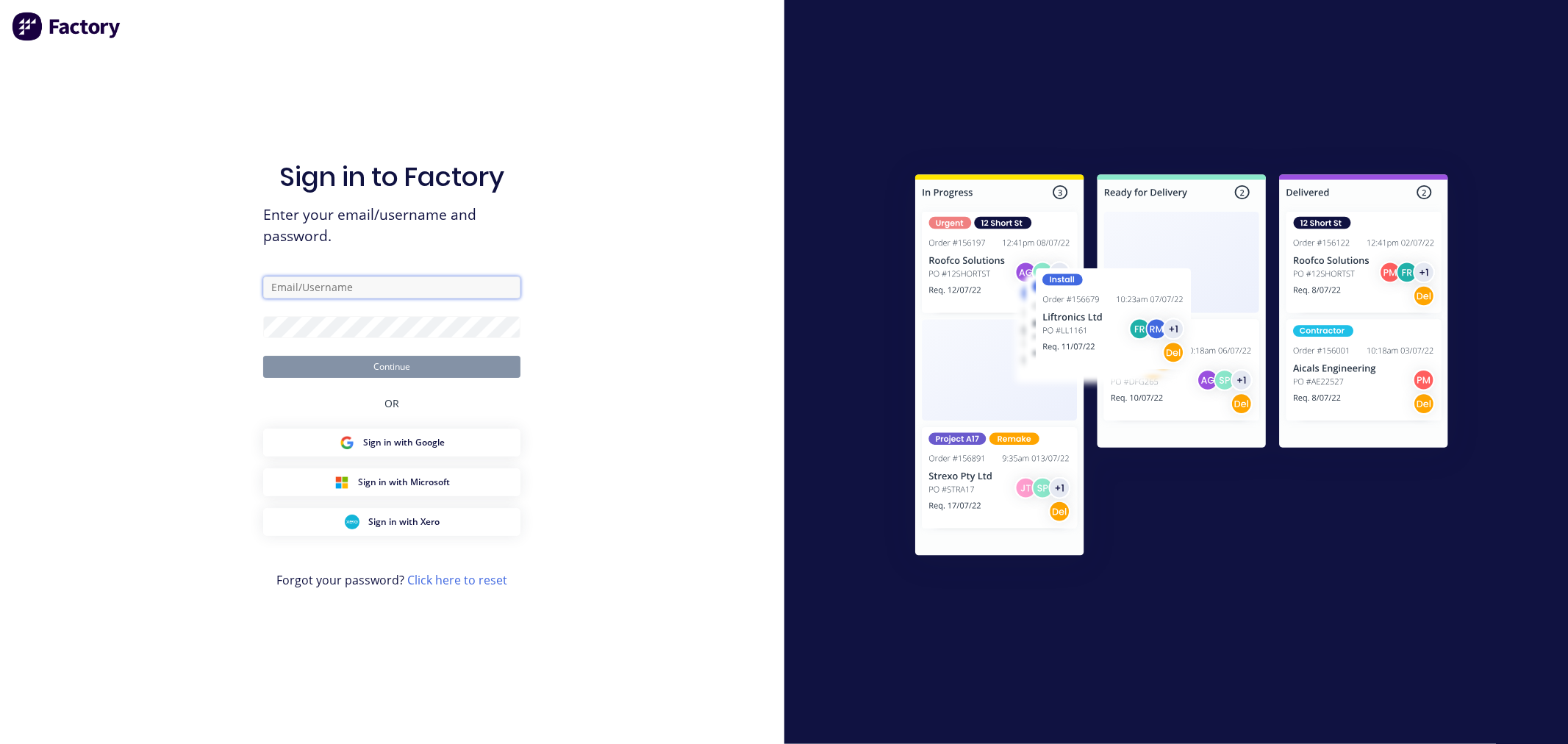
type input "[PERSON_NAME][EMAIL_ADDRESS][DOMAIN_NAME]"
click at [378, 369] on button "Continue" at bounding box center [392, 367] width 257 height 22
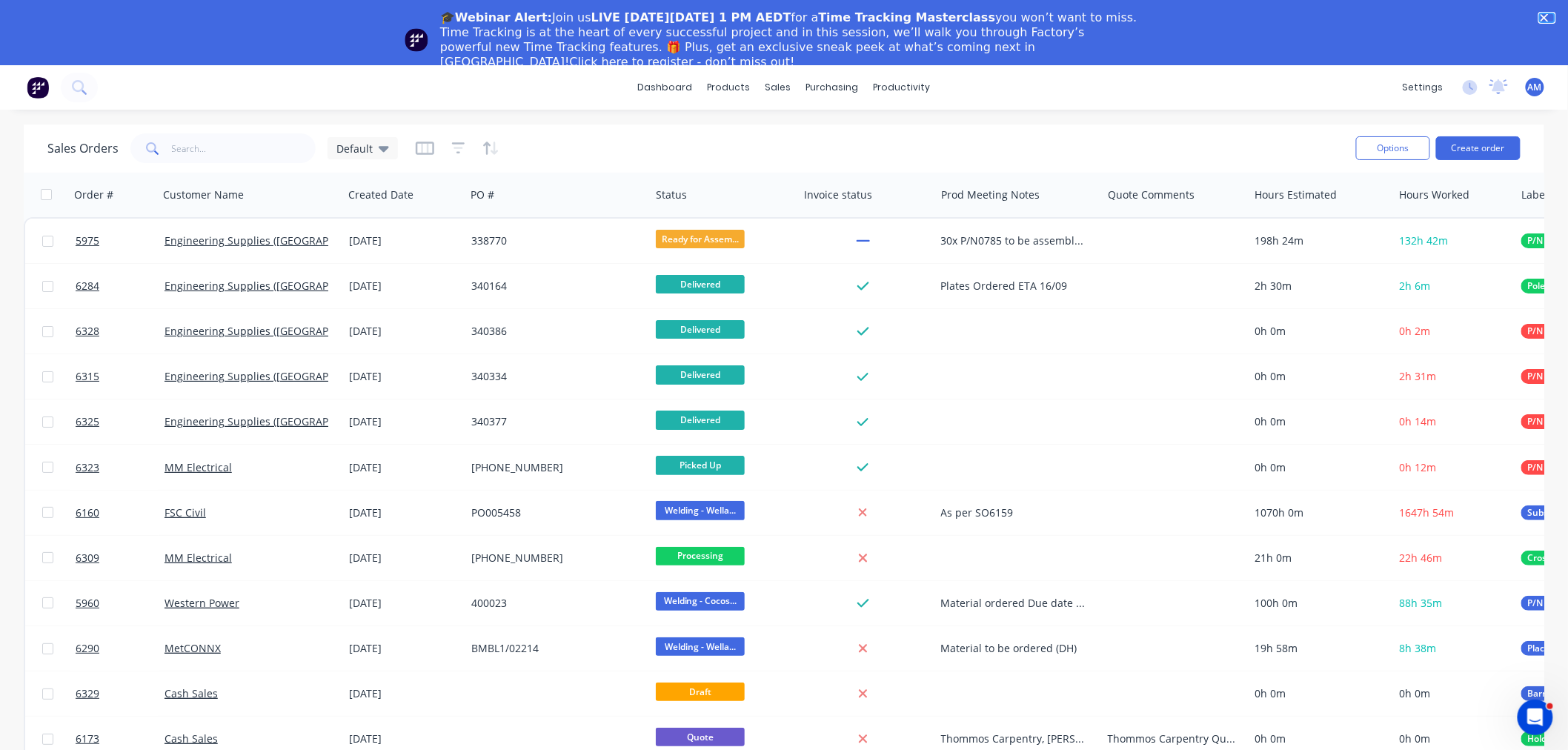
click at [1548, 21] on icon "Close" at bounding box center [1544, 17] width 8 height 8
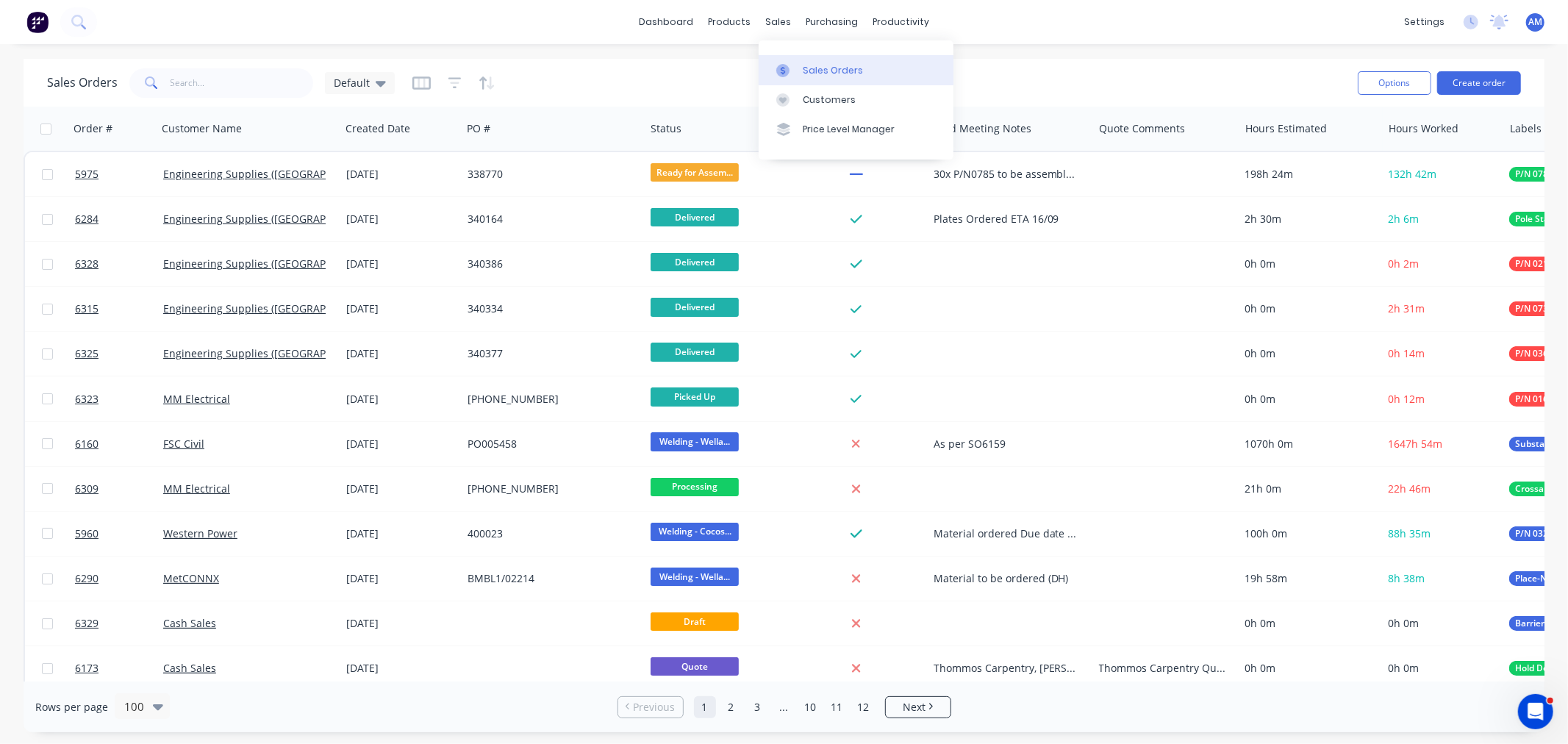
click at [814, 68] on div "Sales Orders" at bounding box center [832, 71] width 61 height 13
click at [1485, 75] on button "Create order" at bounding box center [1479, 83] width 84 height 23
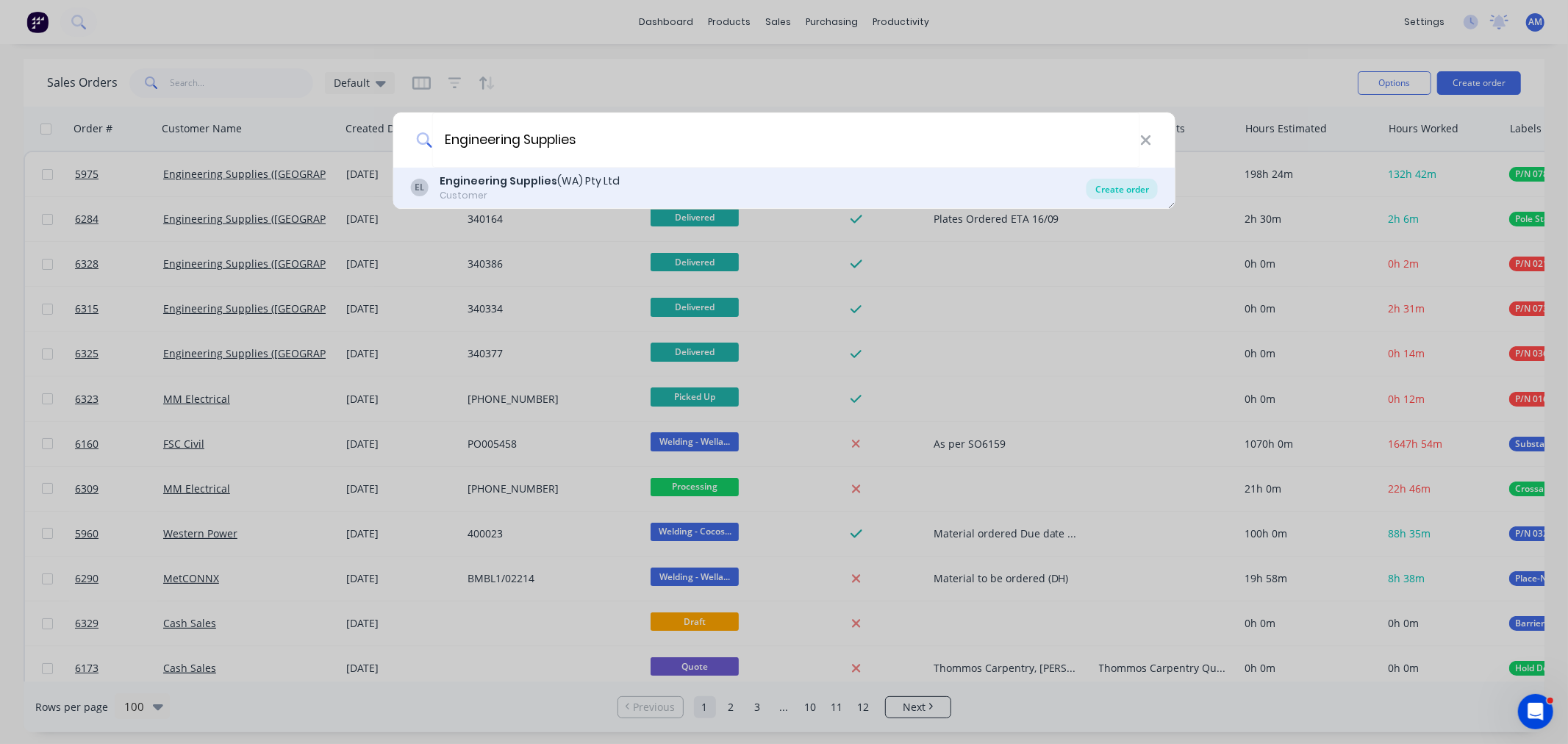
type input "Engineering Supplies"
click at [1125, 182] on div "Create order" at bounding box center [1122, 189] width 72 height 20
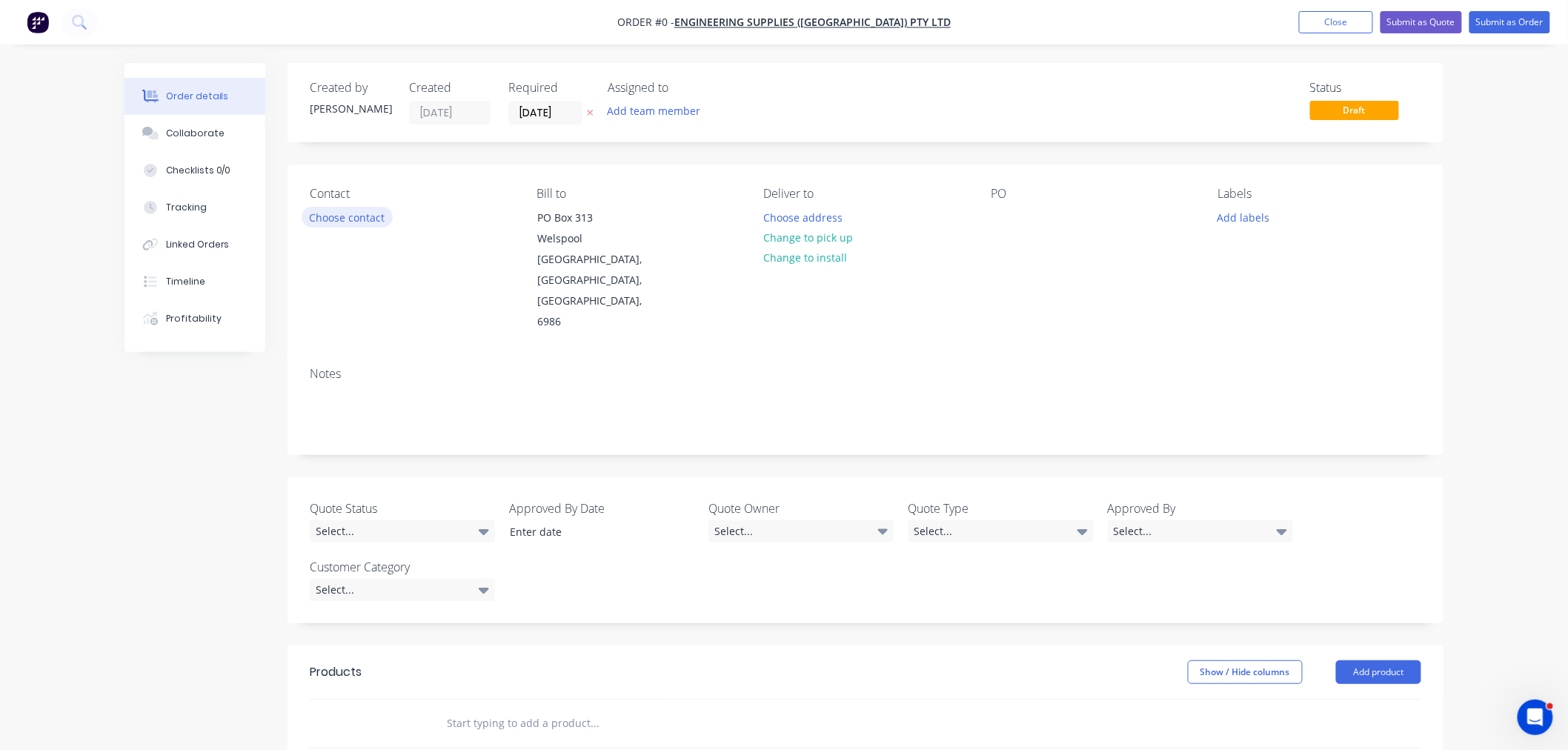
click at [360, 209] on button "Choose contact" at bounding box center [346, 216] width 91 height 20
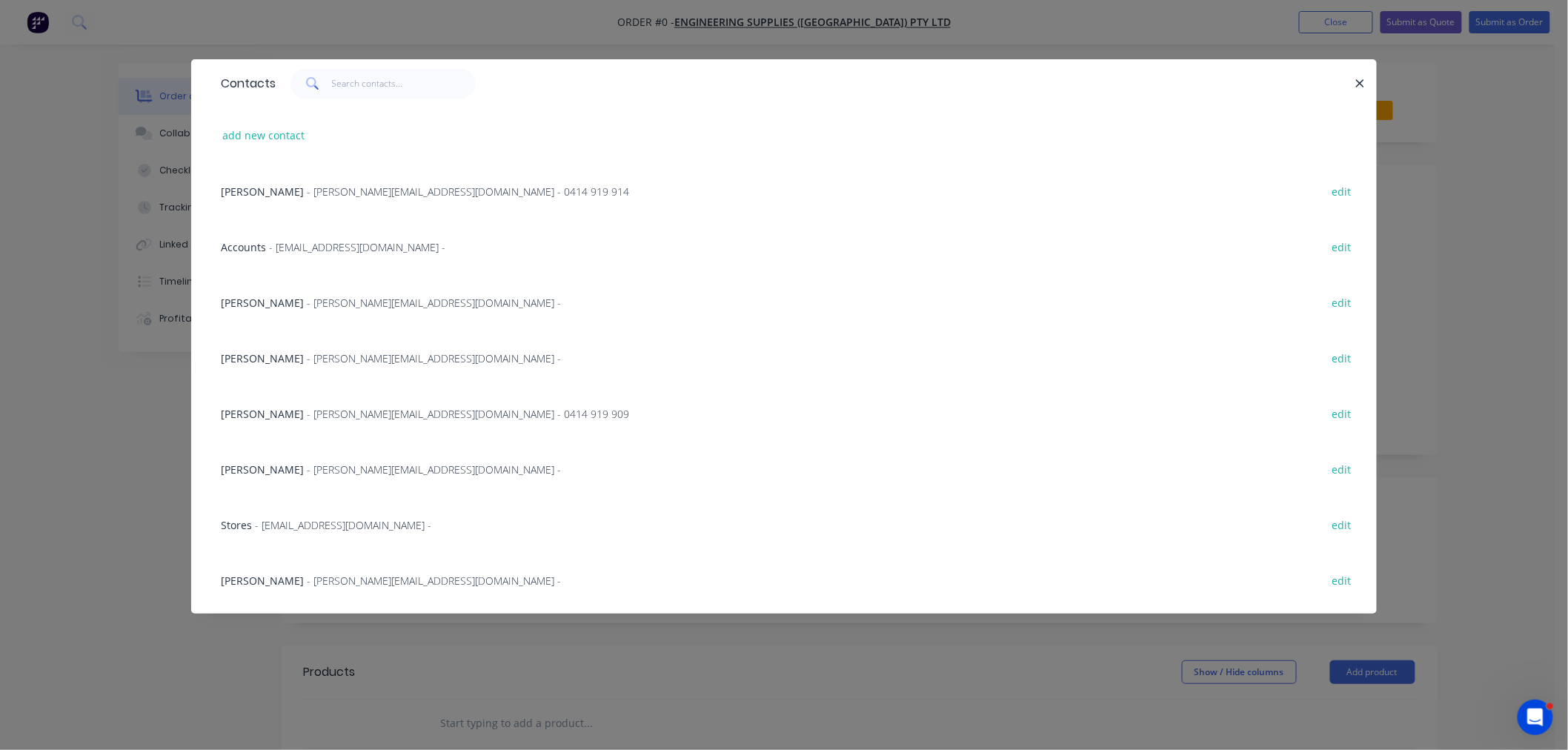
click at [339, 189] on span "- [PERSON_NAME][EMAIL_ADDRESS][DOMAIN_NAME] - 0414 919 914" at bounding box center [467, 191] width 322 height 14
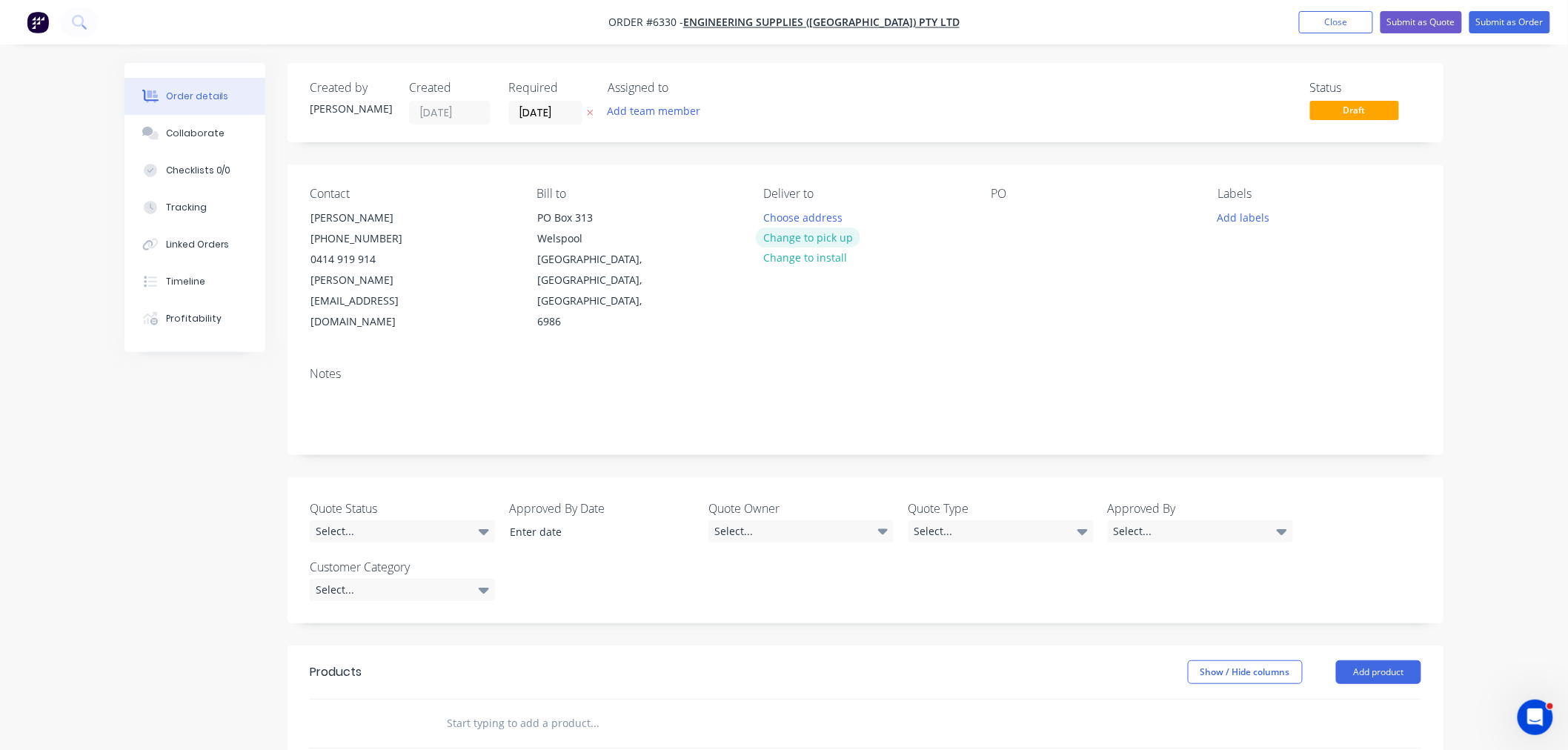
click at [826, 241] on button "Change to pick up" at bounding box center [808, 237] width 105 height 20
click at [783, 211] on div at bounding box center [775, 217] width 23 height 22
drag, startPoint x: 1001, startPoint y: 220, endPoint x: 997, endPoint y: 267, distance: 47.2
click at [1000, 221] on div at bounding box center [1002, 217] width 23 height 22
click at [1255, 221] on button "Add labels" at bounding box center [1242, 216] width 69 height 20
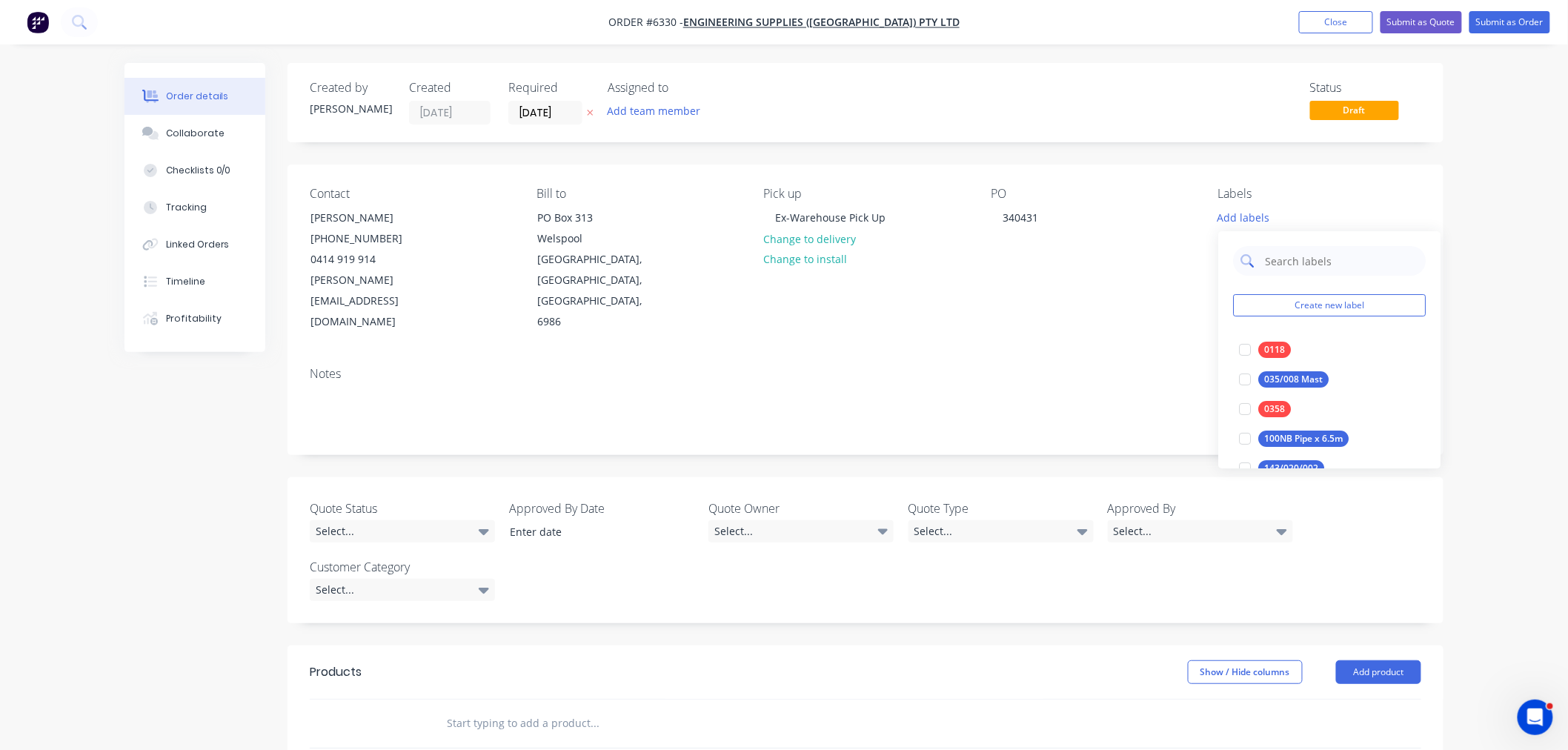
click at [1271, 262] on input "text" at bounding box center [1340, 261] width 155 height 30
type input "0428"
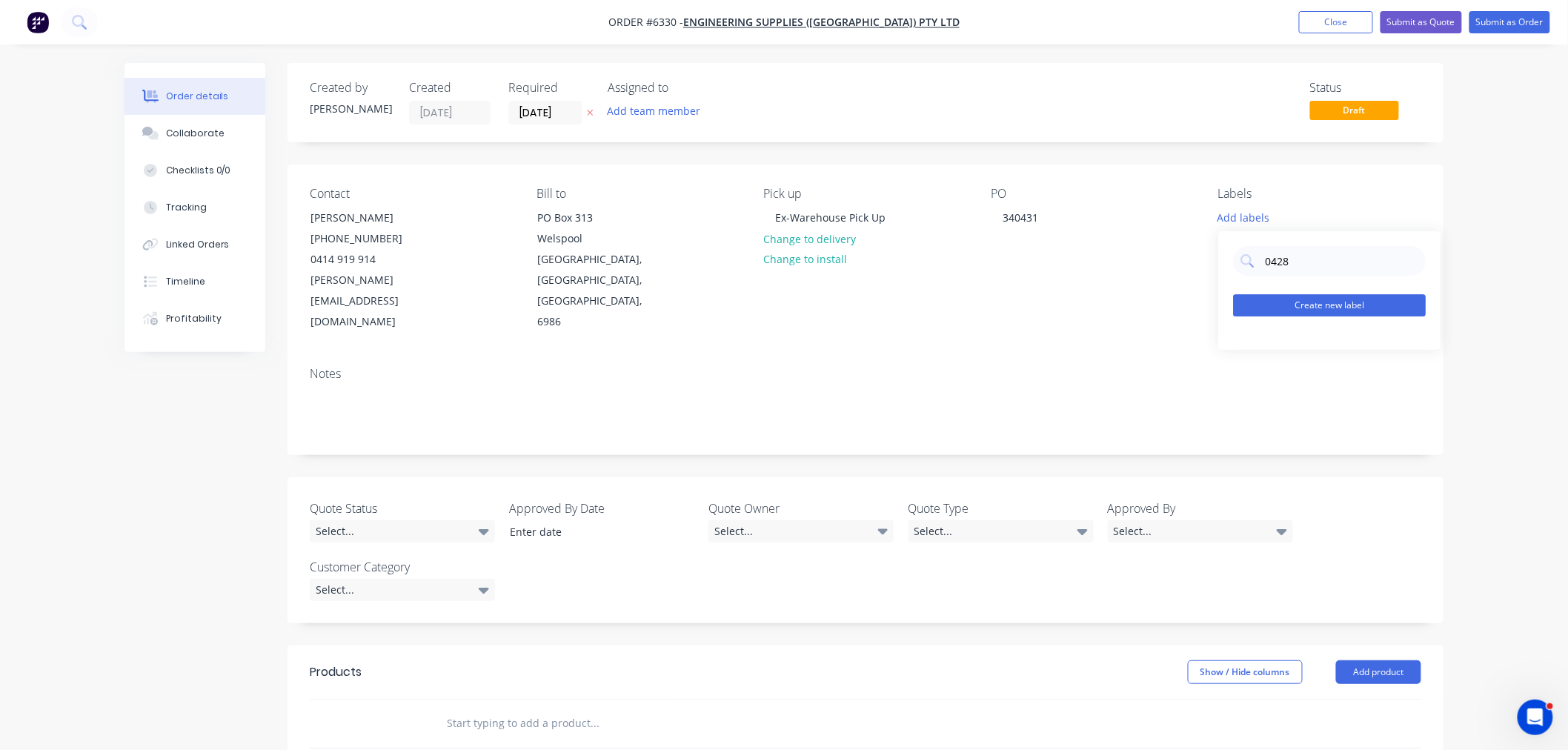
click at [1289, 304] on button "Create new label" at bounding box center [1329, 305] width 192 height 23
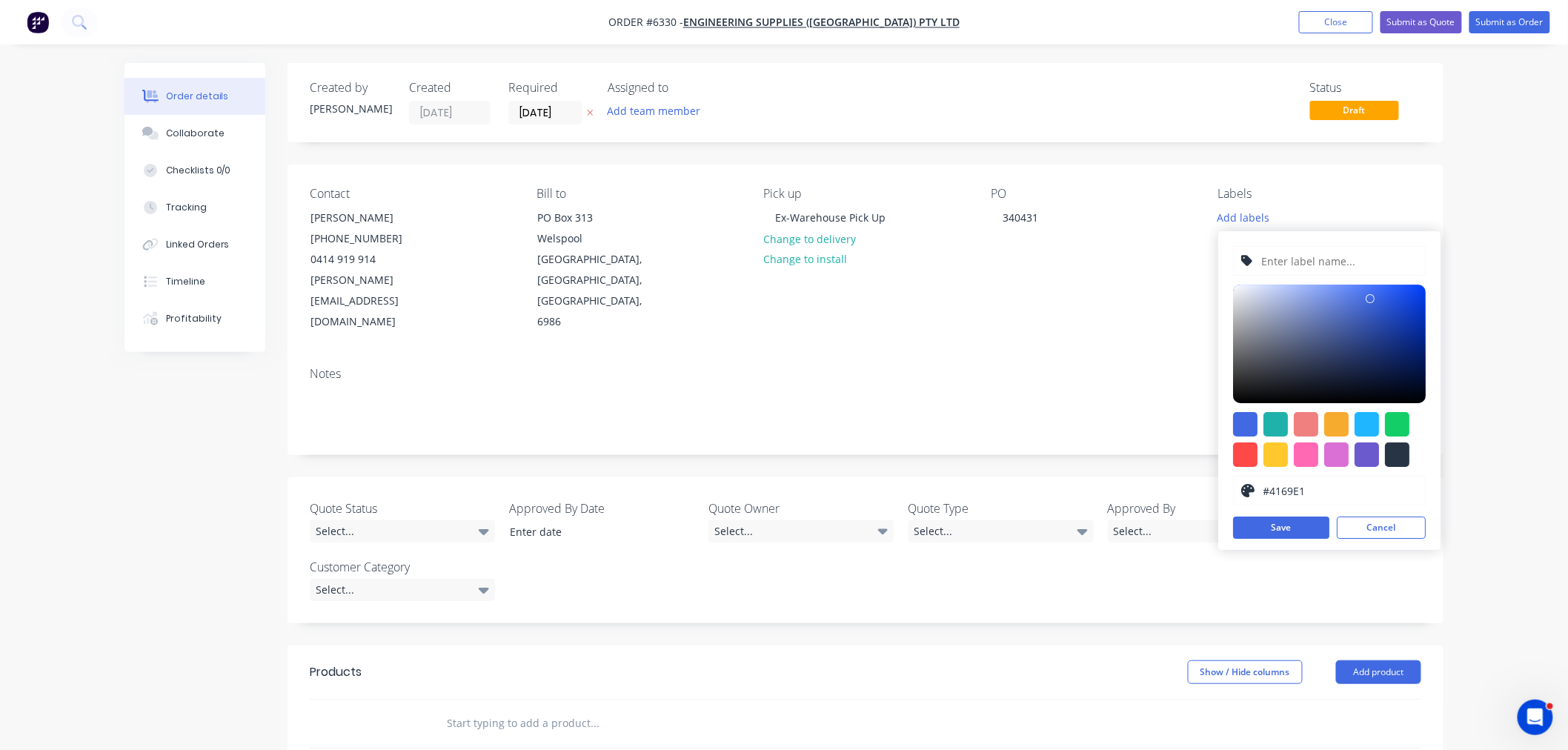
drag, startPoint x: 1232, startPoint y: 466, endPoint x: 1251, endPoint y: 460, distance: 19.9
click at [1233, 464] on div "#4169E1 hex #4169E1 Save Cancel" at bounding box center [1329, 390] width 222 height 318
click at [1256, 454] on div at bounding box center [1245, 454] width 24 height 24
type input "#FF4949"
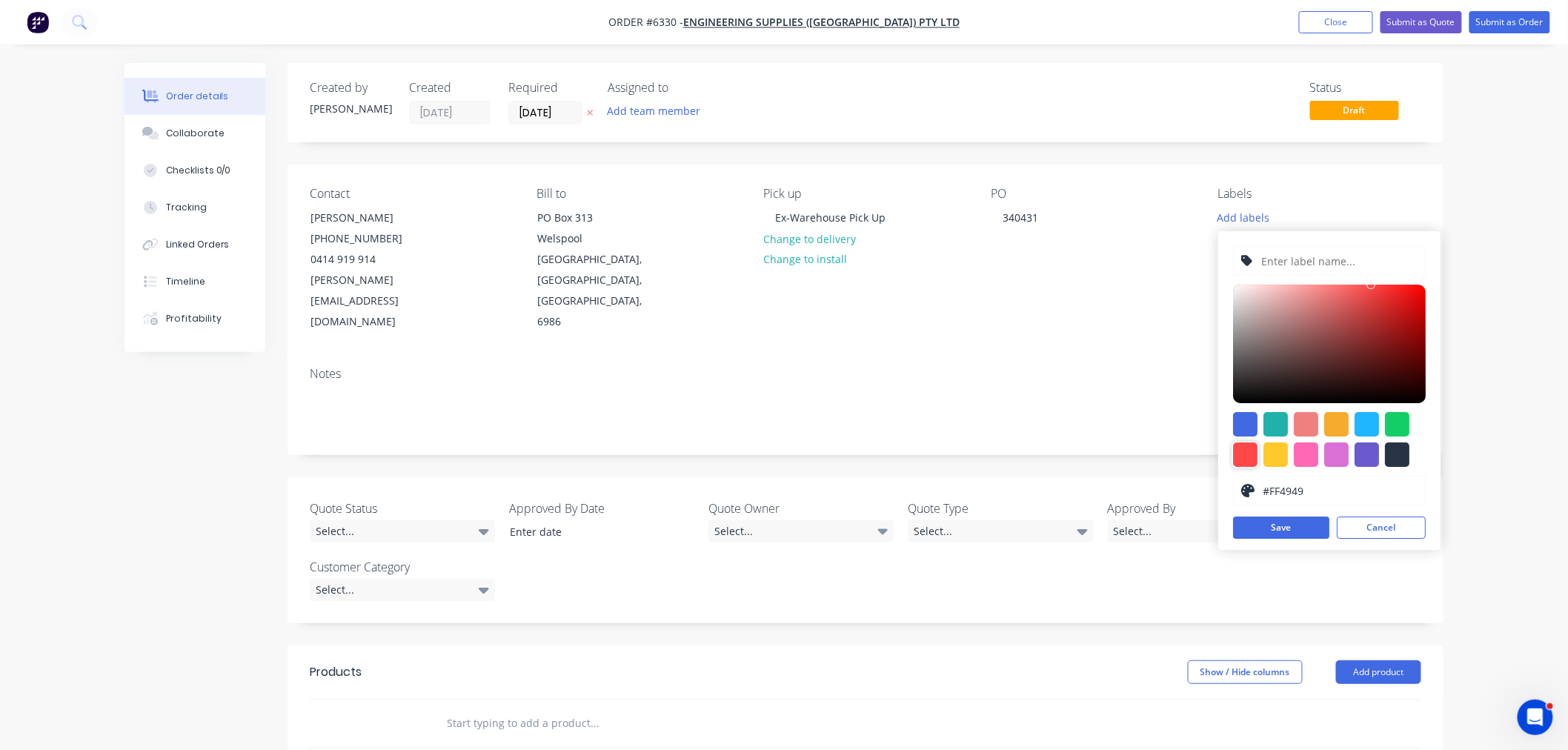
click at [1287, 252] on input "text" at bounding box center [1339, 261] width 158 height 28
type input "P/N 0428"
click at [1307, 527] on button "Save" at bounding box center [1281, 528] width 97 height 23
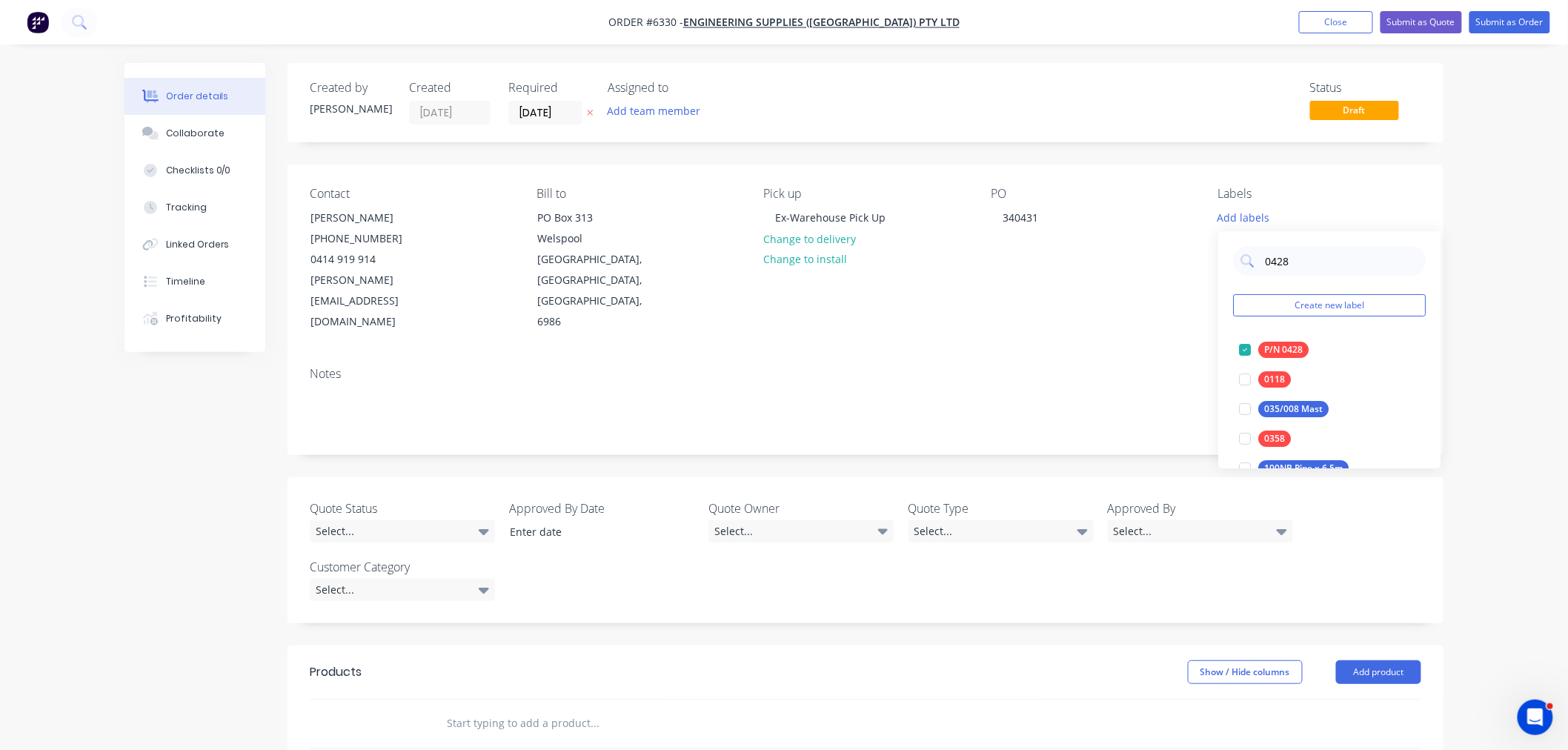
click at [1111, 355] on div "Notes" at bounding box center [865, 405] width 1156 height 99
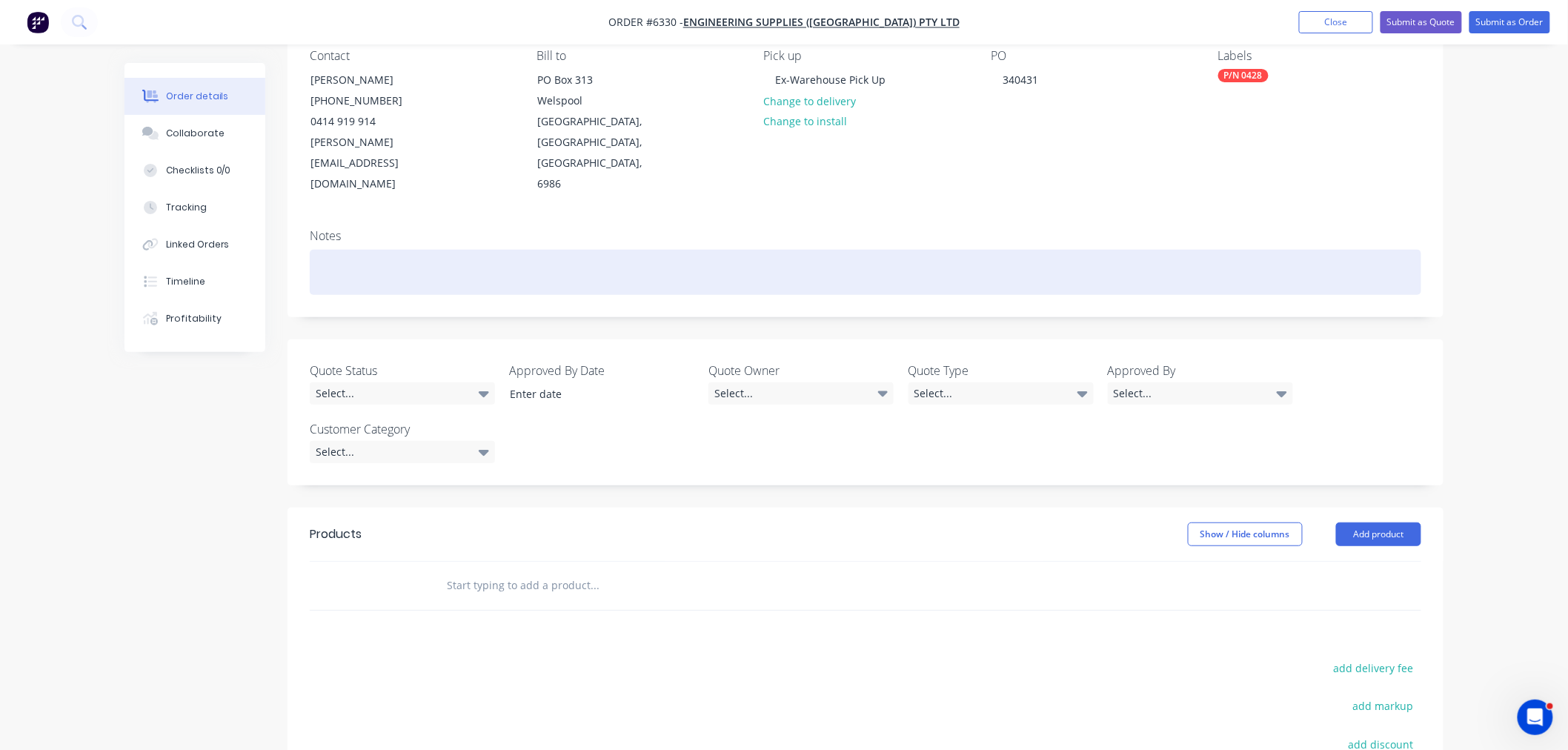
scroll to position [87, 0]
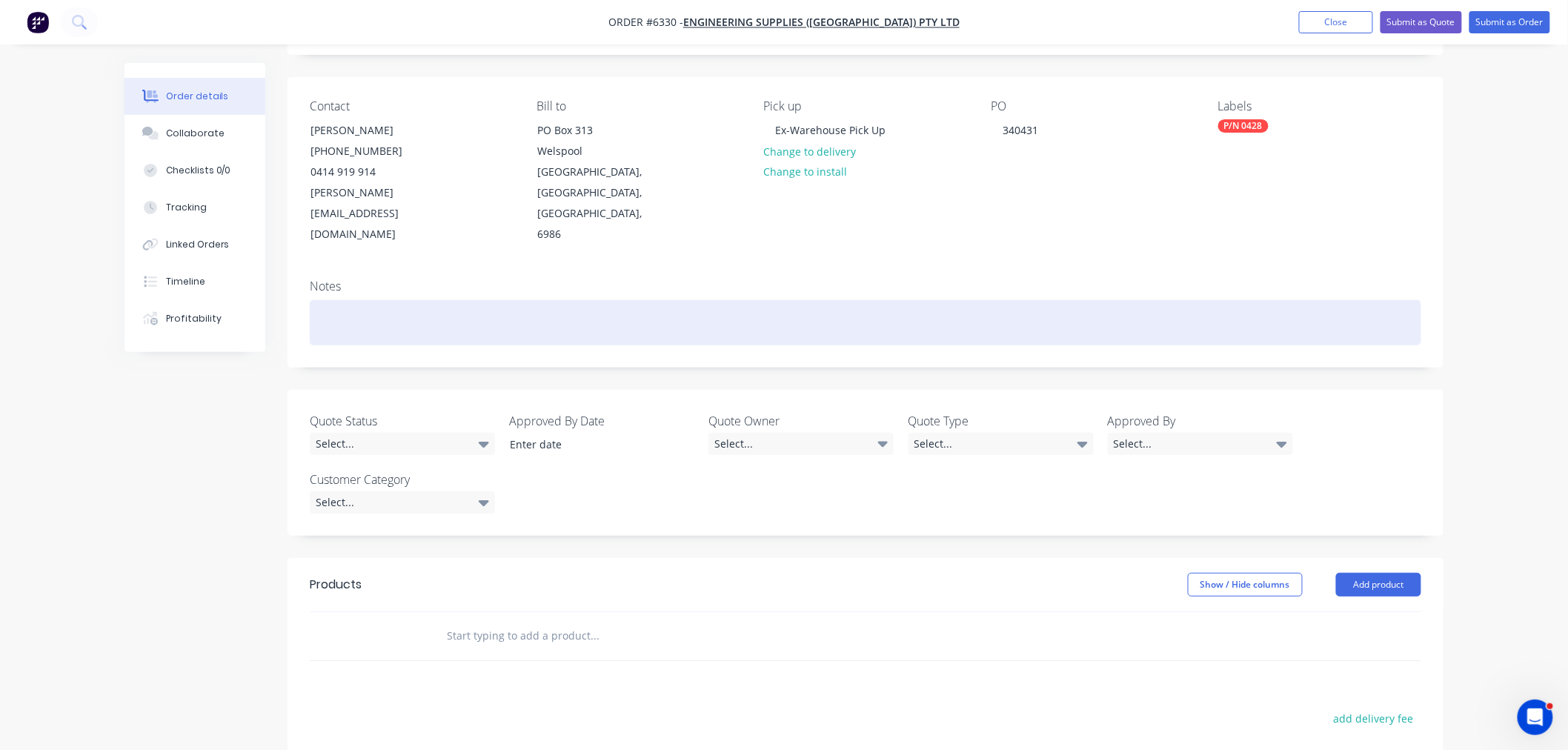
click at [412, 300] on div at bounding box center [865, 323] width 1111 height 45
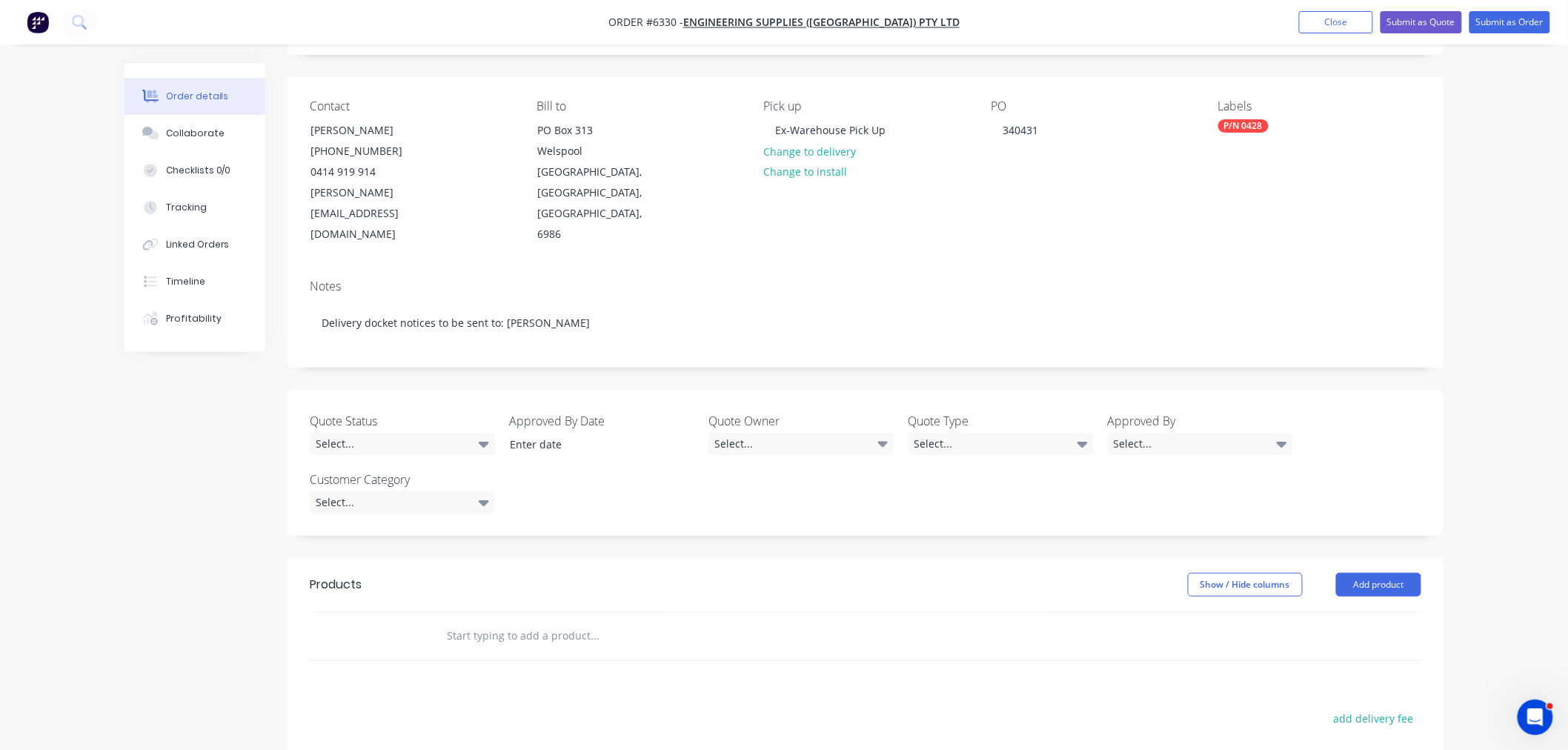
click at [539, 621] on input "text" at bounding box center [594, 636] width 297 height 30
type input "0428"
click at [537, 716] on div "0428 Product Kit" at bounding box center [675, 747] width 445 height 62
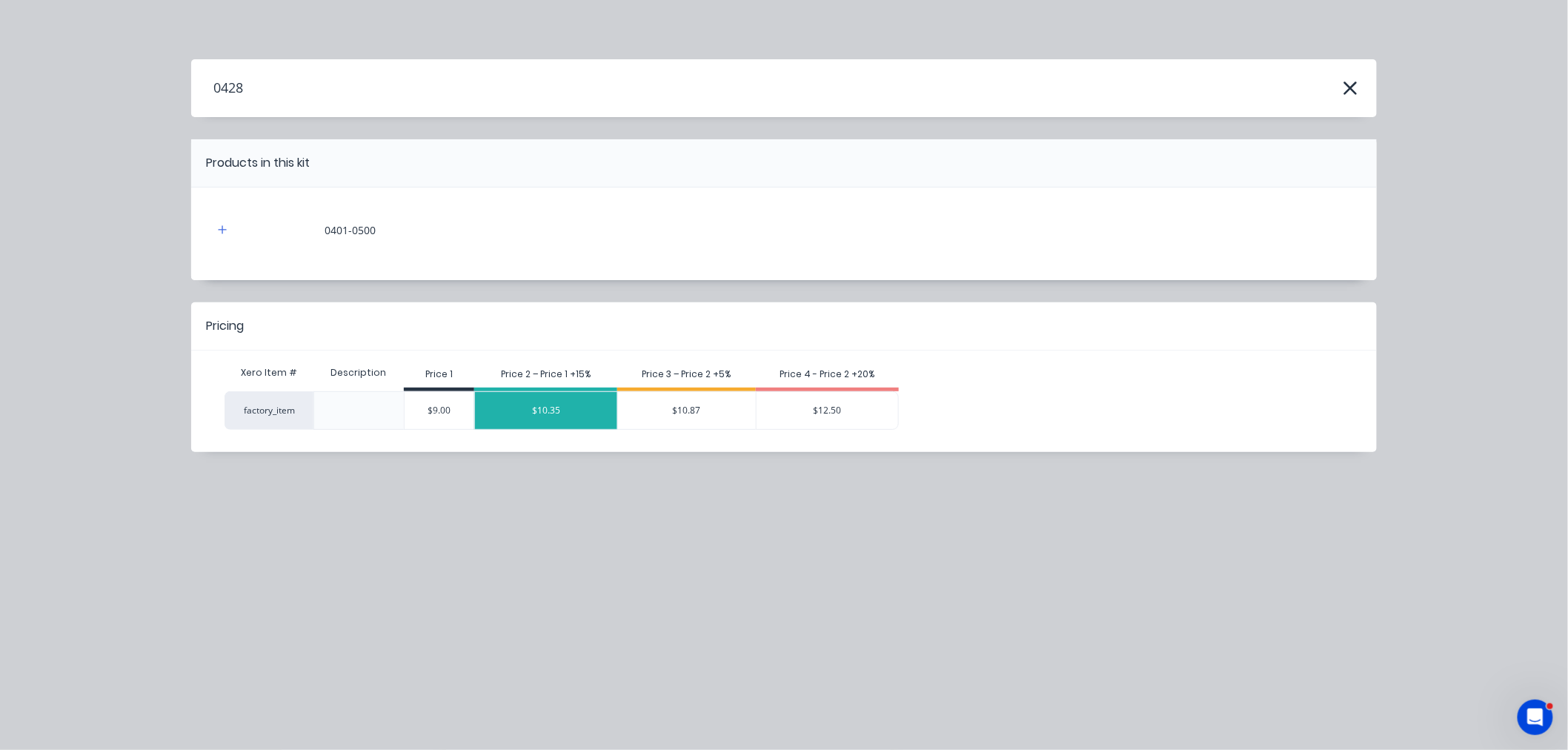
click at [548, 419] on div "$10.35" at bounding box center [546, 410] width 143 height 37
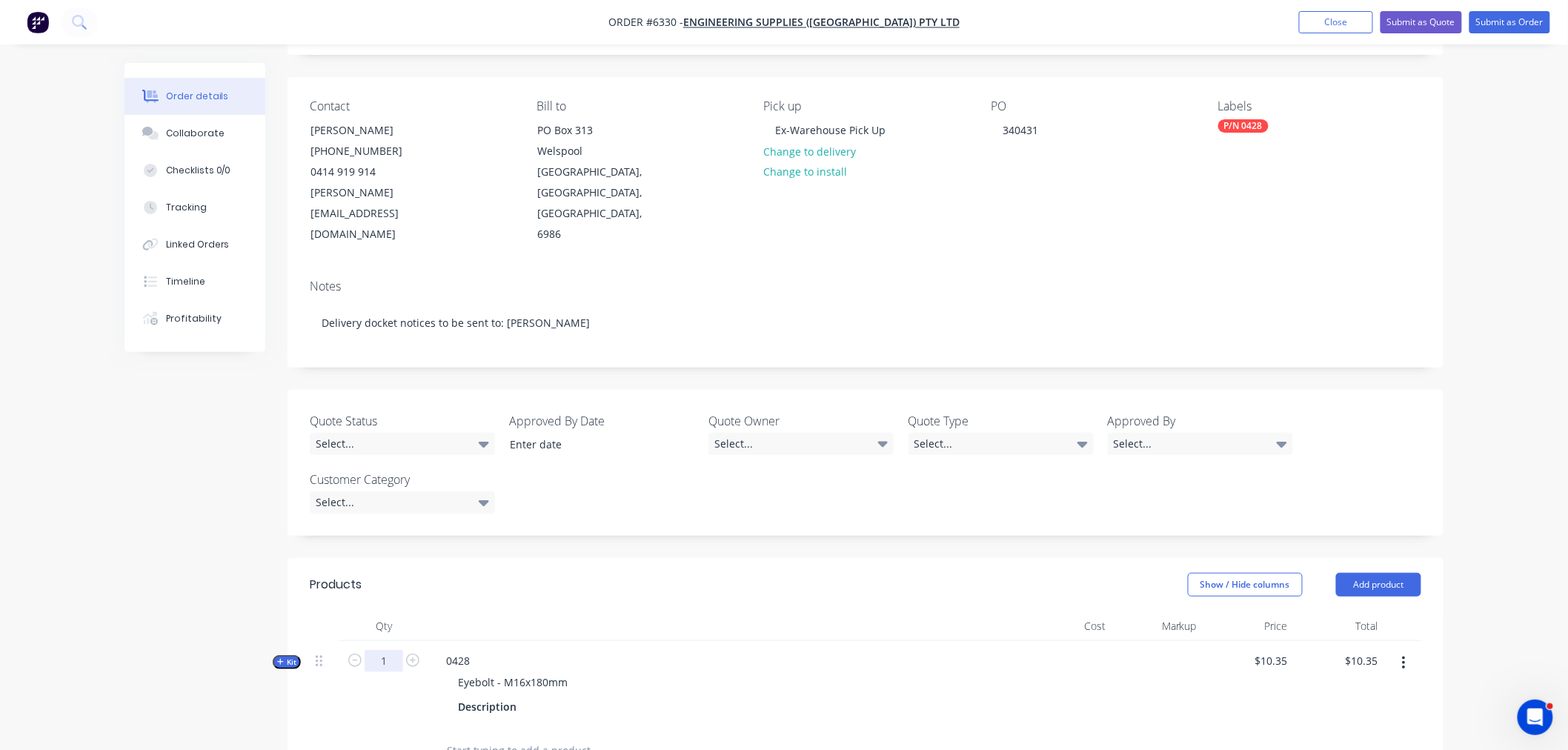
click at [393, 650] on input "1" at bounding box center [383, 661] width 38 height 23
type input "210"
type input "$2,173.50"
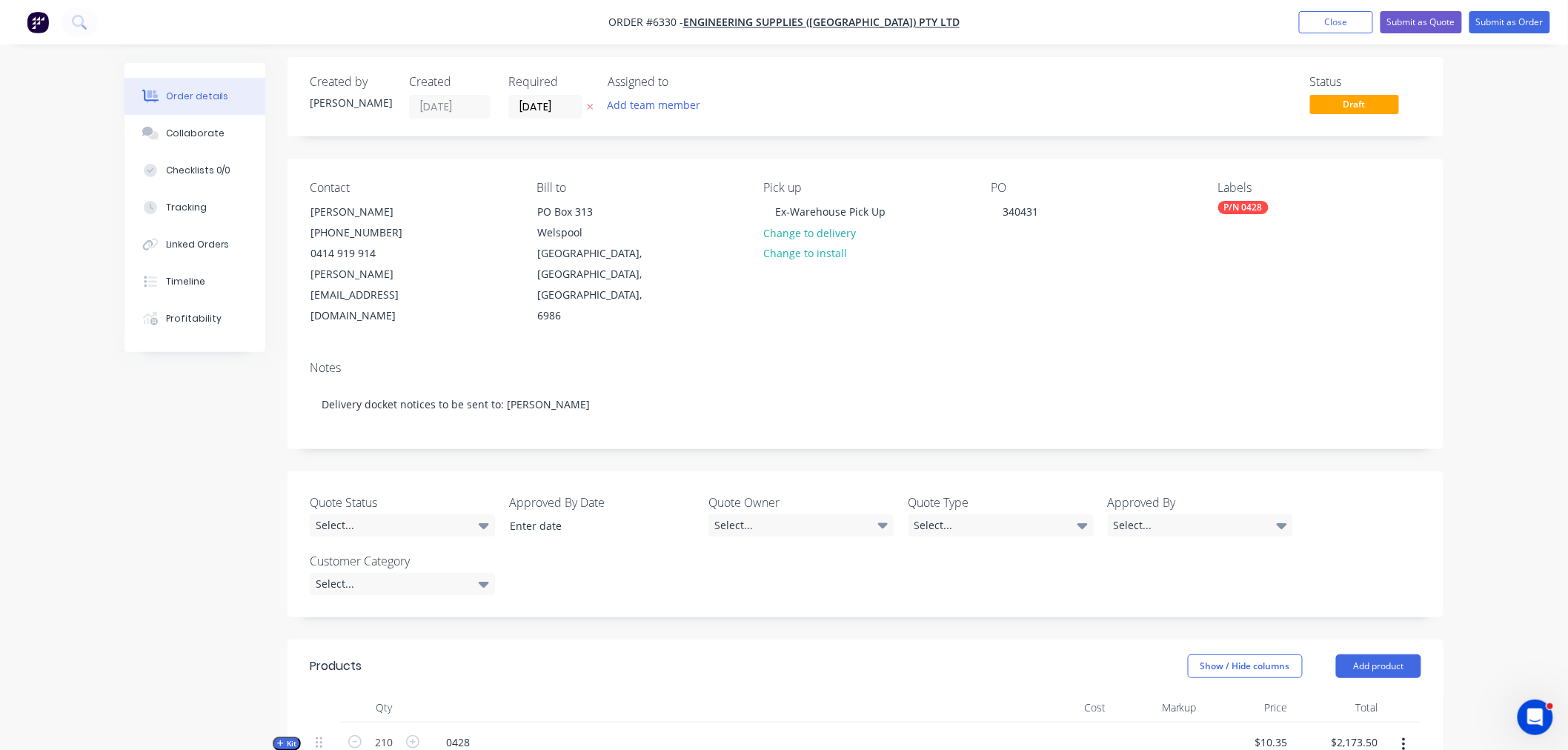
scroll to position [6, 0]
click at [1513, 23] on button "Submit as Order" at bounding box center [1510, 23] width 81 height 23
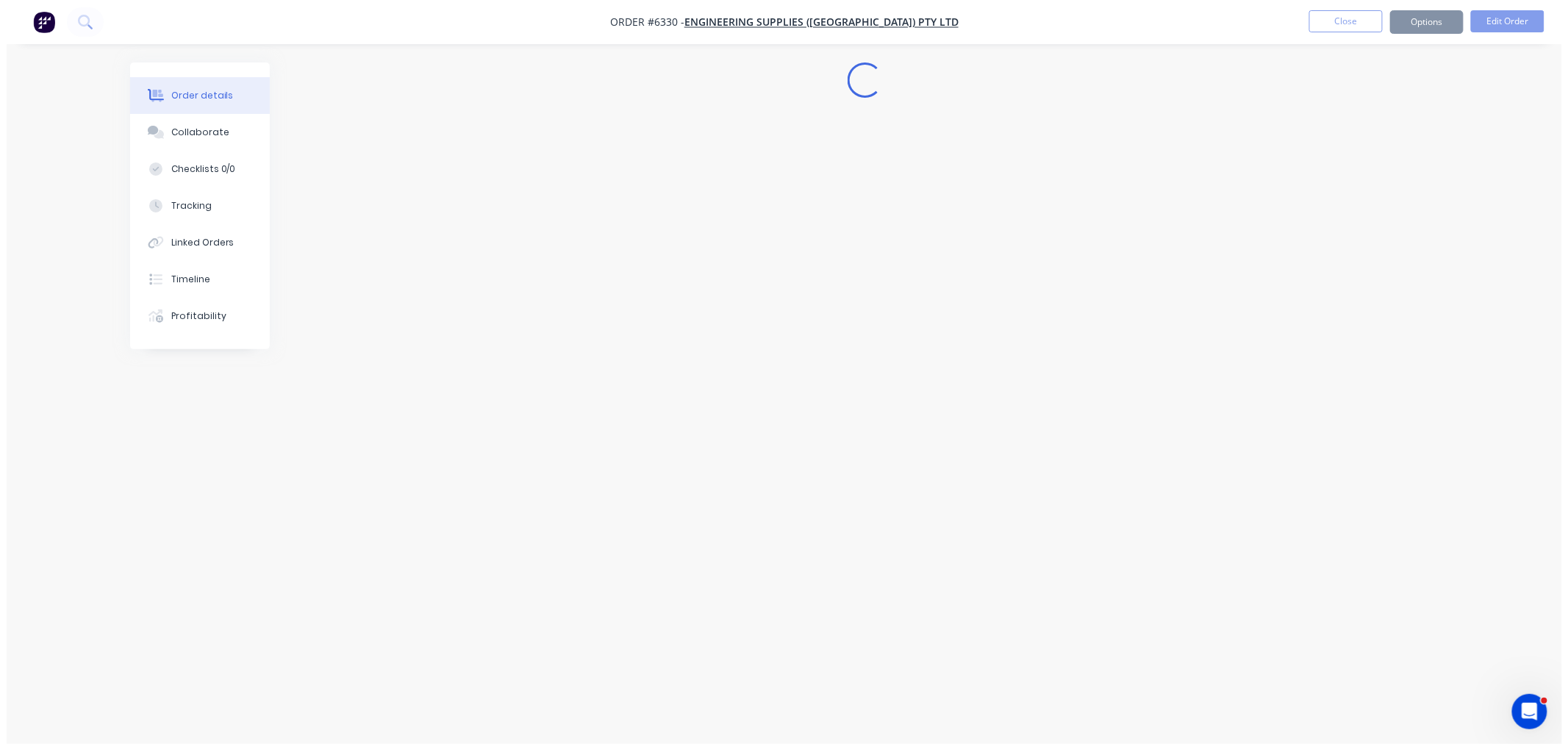
scroll to position [0, 0]
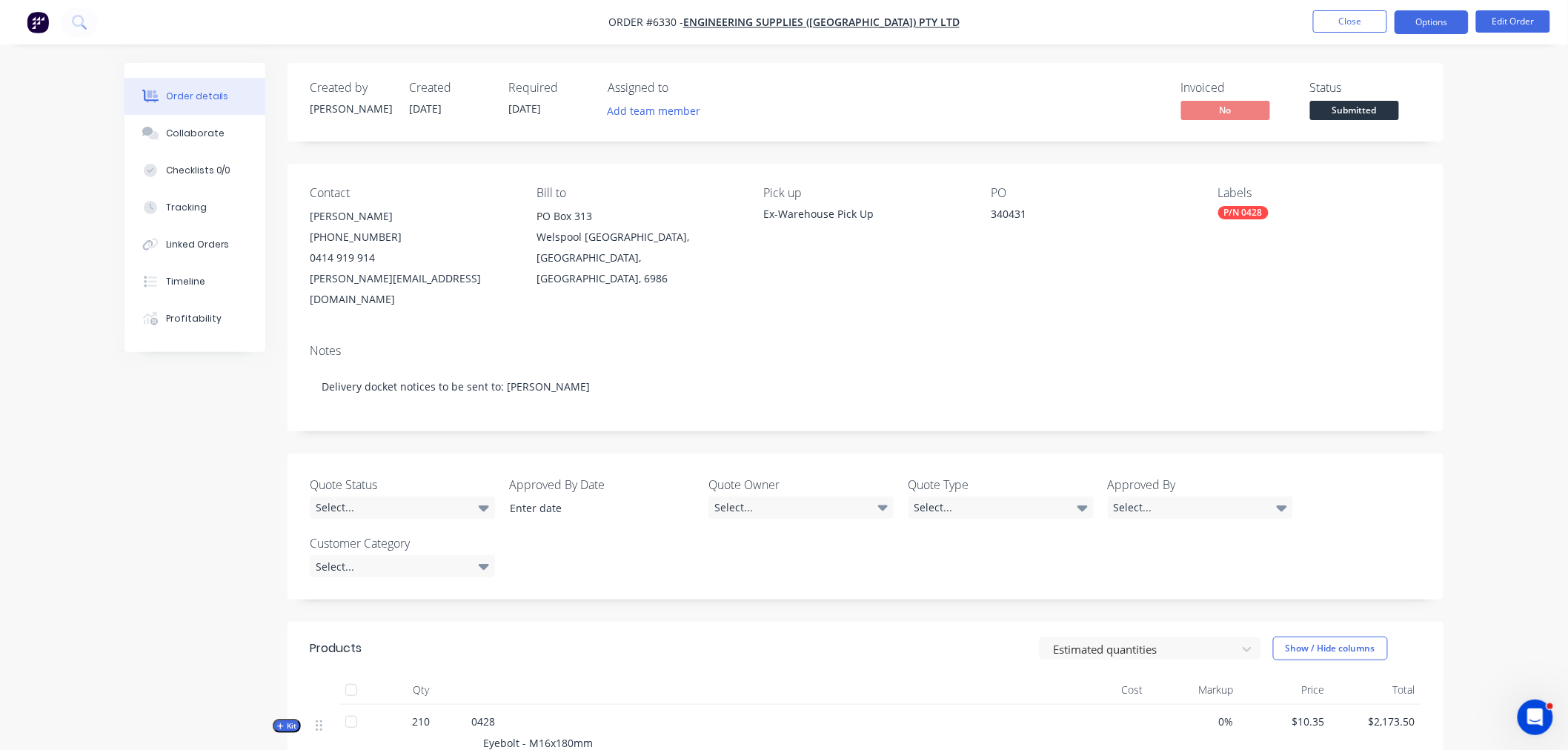
click at [1430, 23] on button "Options" at bounding box center [1431, 22] width 74 height 23
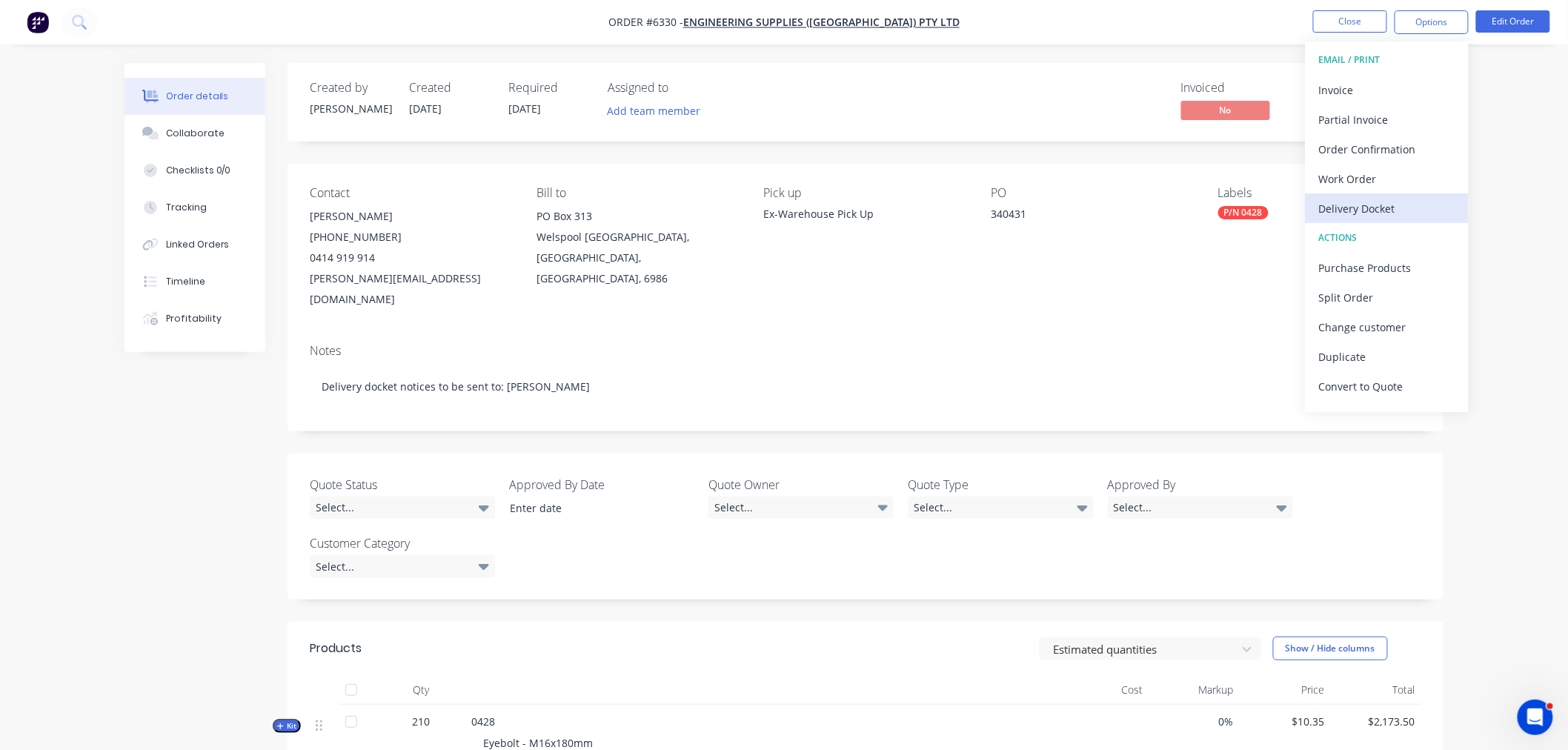
click at [1360, 207] on div "Delivery Docket" at bounding box center [1386, 208] width 136 height 22
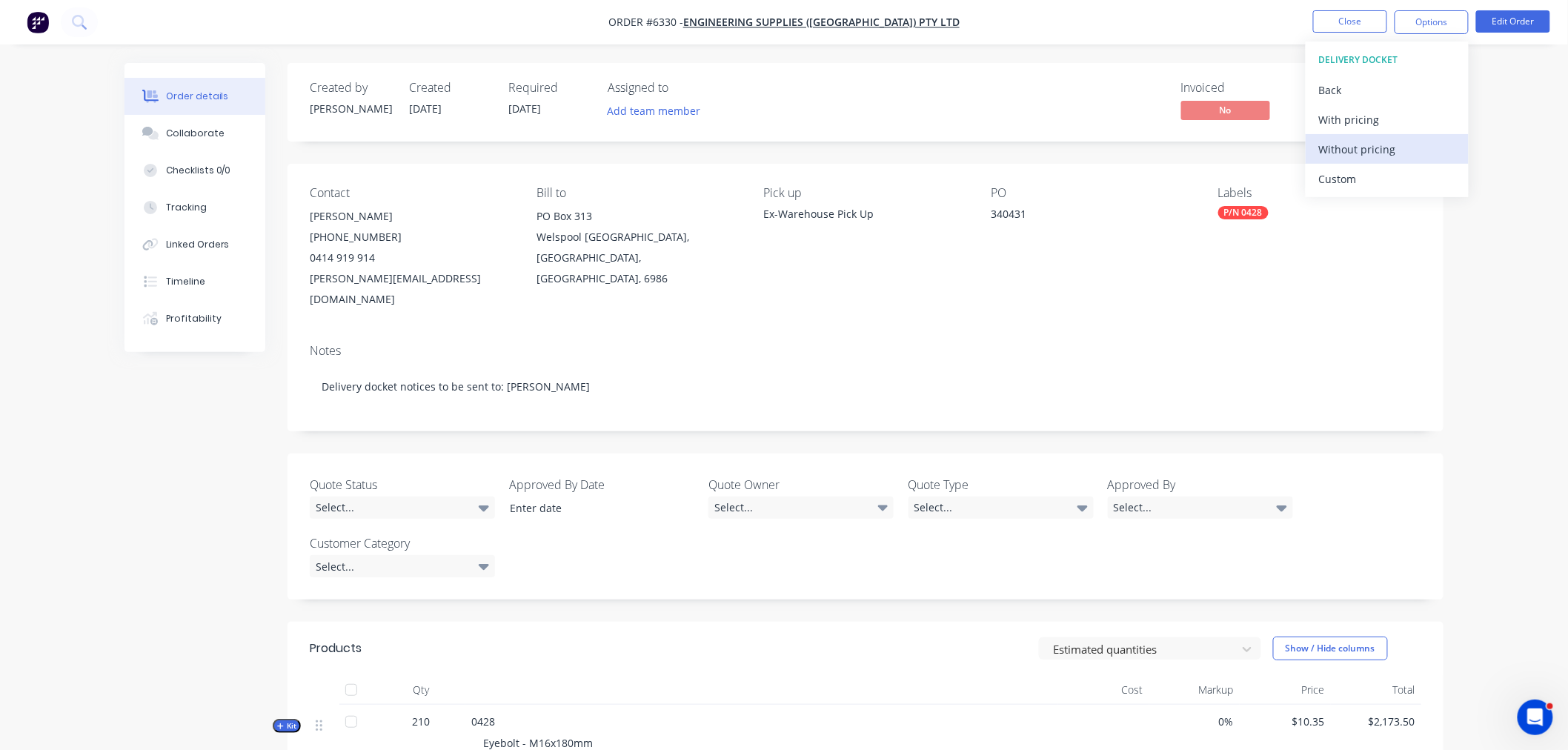
click at [1347, 152] on div "Without pricing" at bounding box center [1386, 149] width 136 height 22
click at [1530, 439] on div "Order details Collaborate Checklists 0/0 Tracking Linked Orders Timeline Profit…" at bounding box center [784, 526] width 1568 height 1051
click at [1359, 19] on button "Close" at bounding box center [1349, 22] width 74 height 23
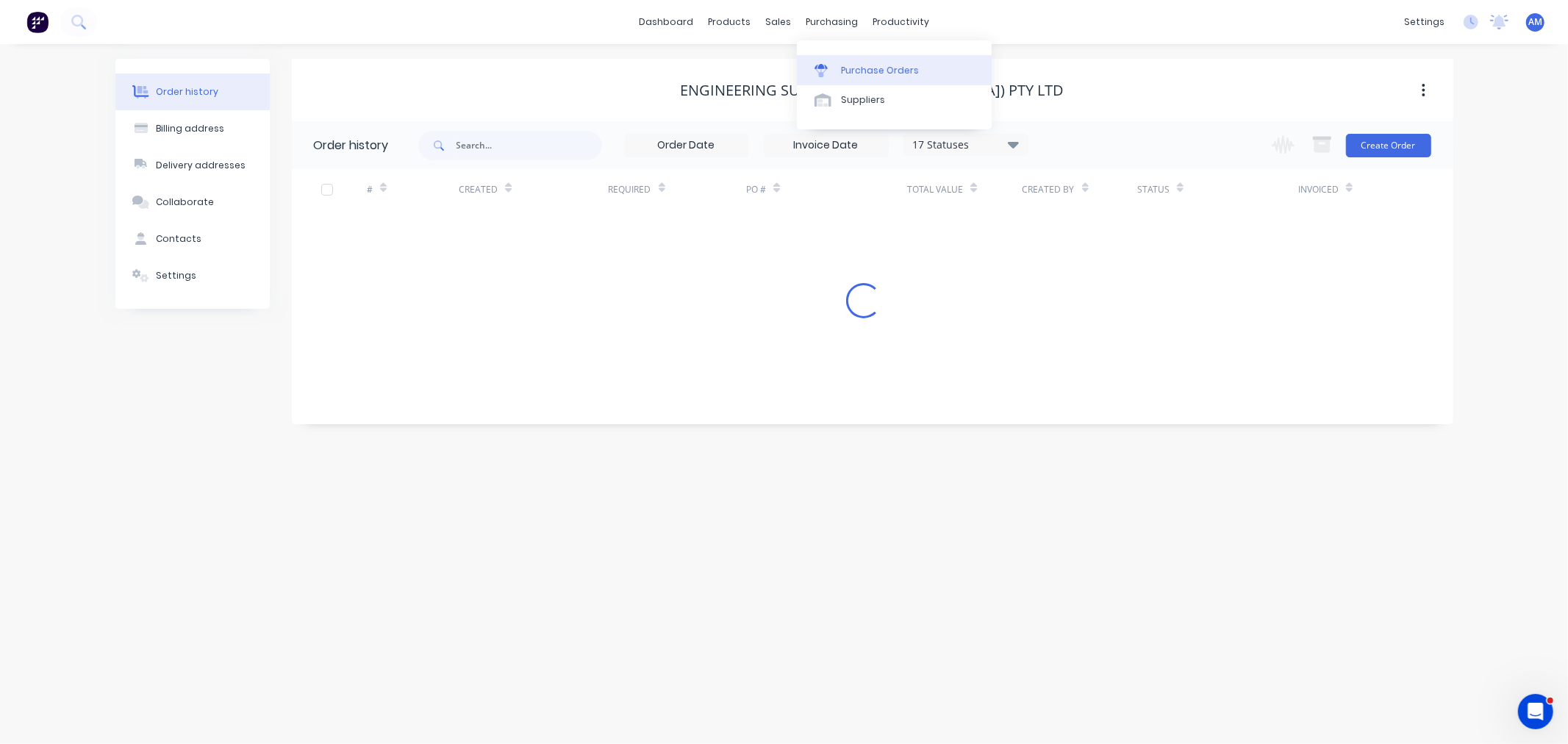
click at [862, 69] on div "Purchase Orders" at bounding box center [880, 71] width 78 height 13
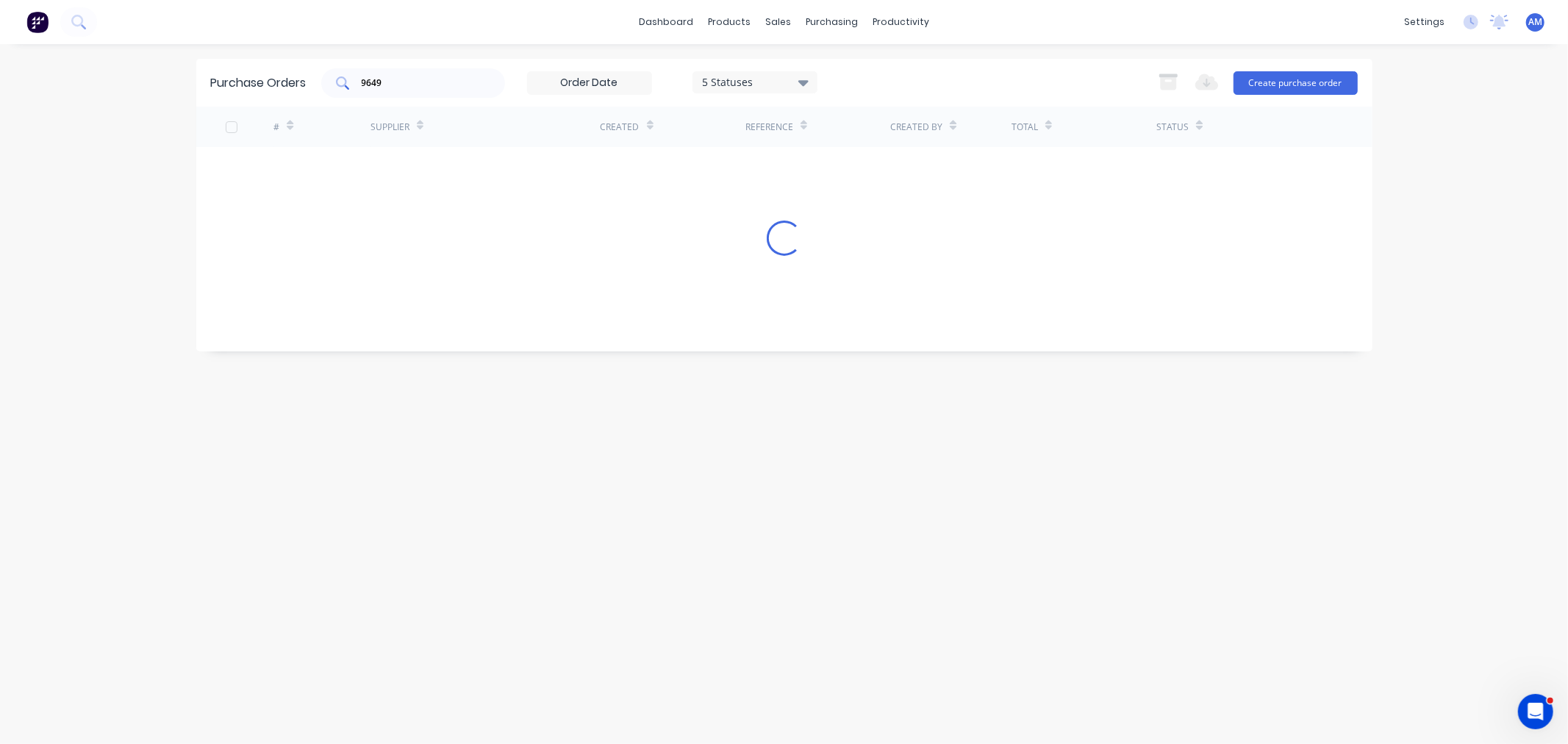
click at [403, 75] on input "9649" at bounding box center [421, 83] width 122 height 15
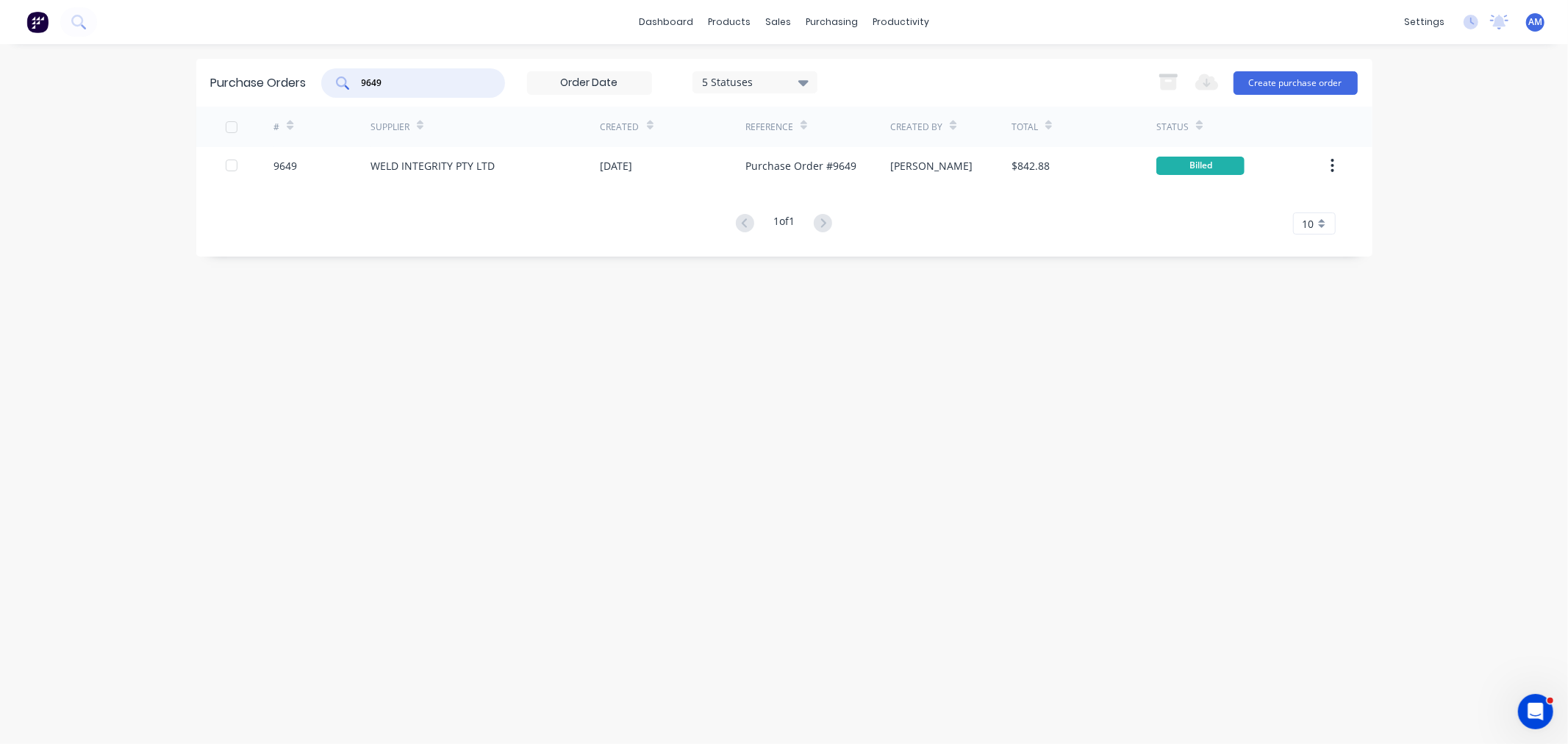
drag, startPoint x: 365, startPoint y: 81, endPoint x: 327, endPoint y: 83, distance: 38.1
click at [327, 82] on div "9649" at bounding box center [412, 83] width 183 height 30
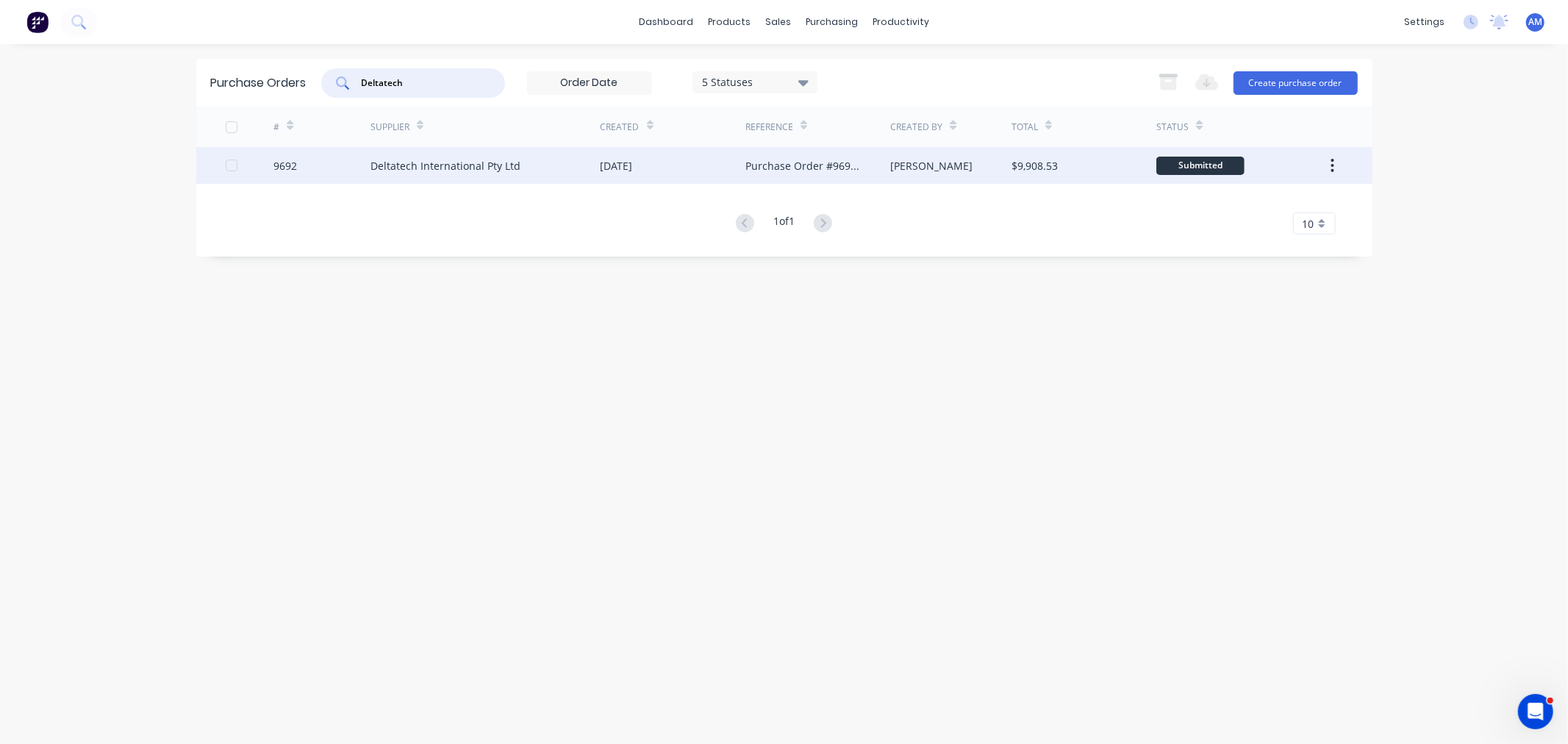
type input "Deltatech"
click at [362, 178] on div "9692" at bounding box center [322, 165] width 97 height 36
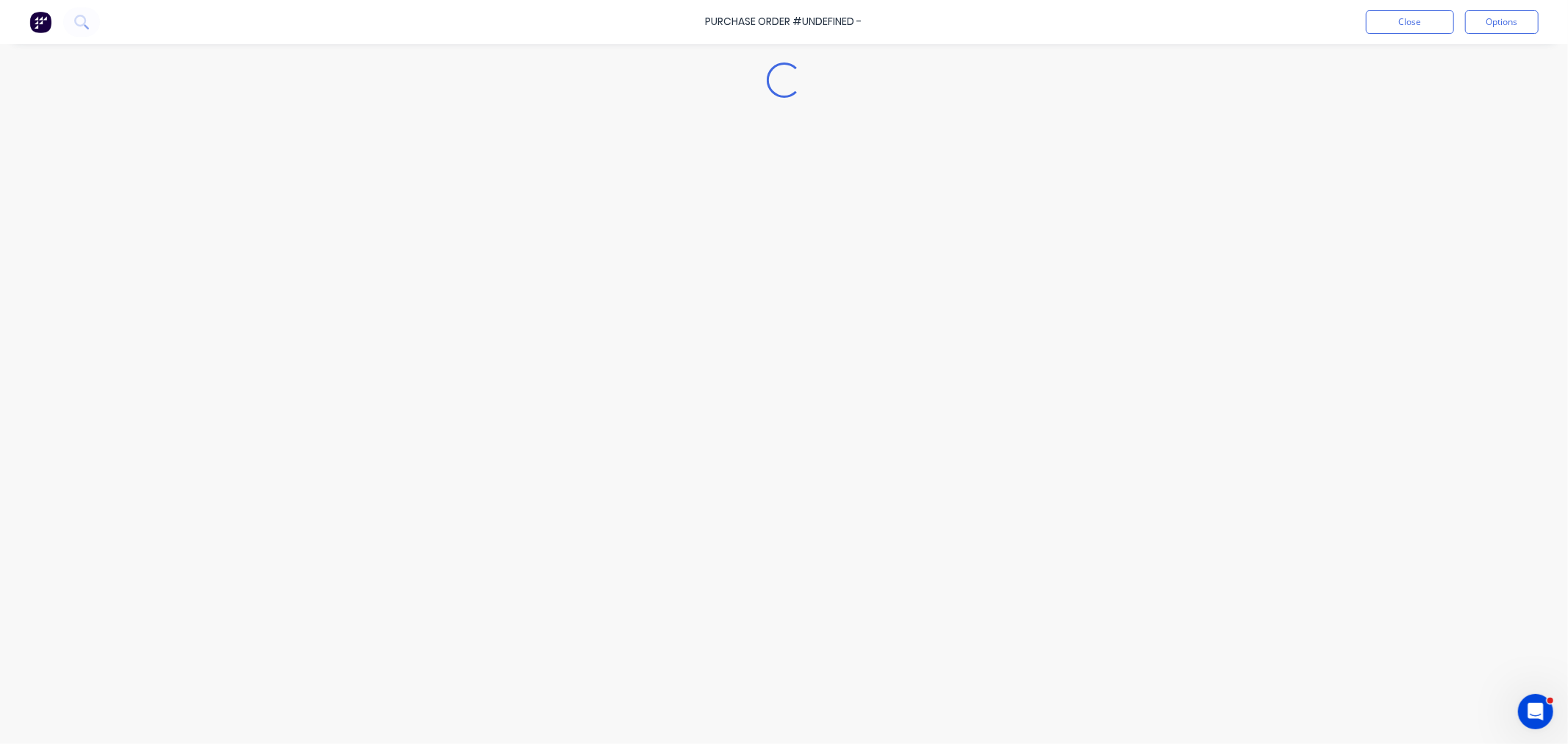
type textarea "x"
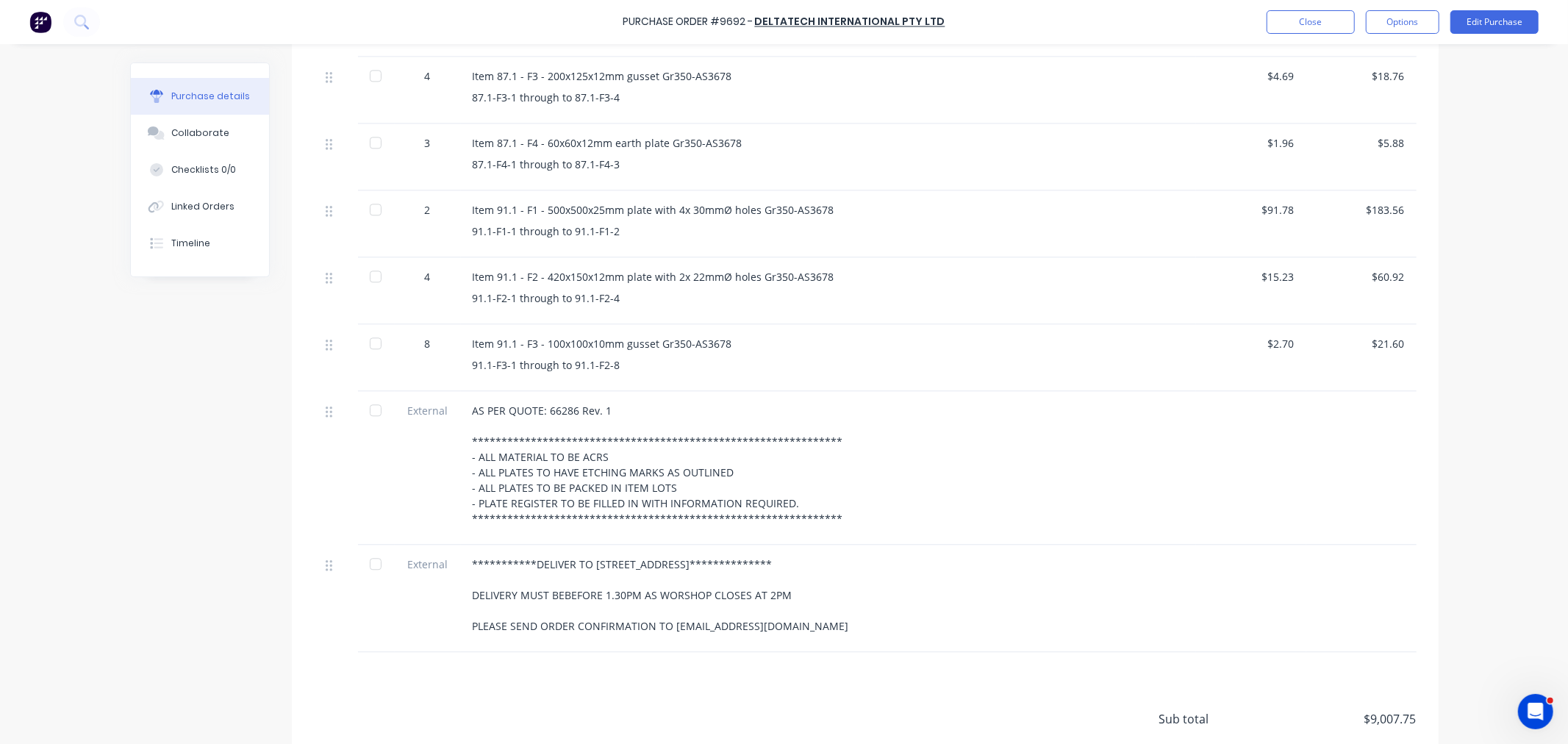
scroll to position [2996, 0]
